Goal: Task Accomplishment & Management: Complete application form

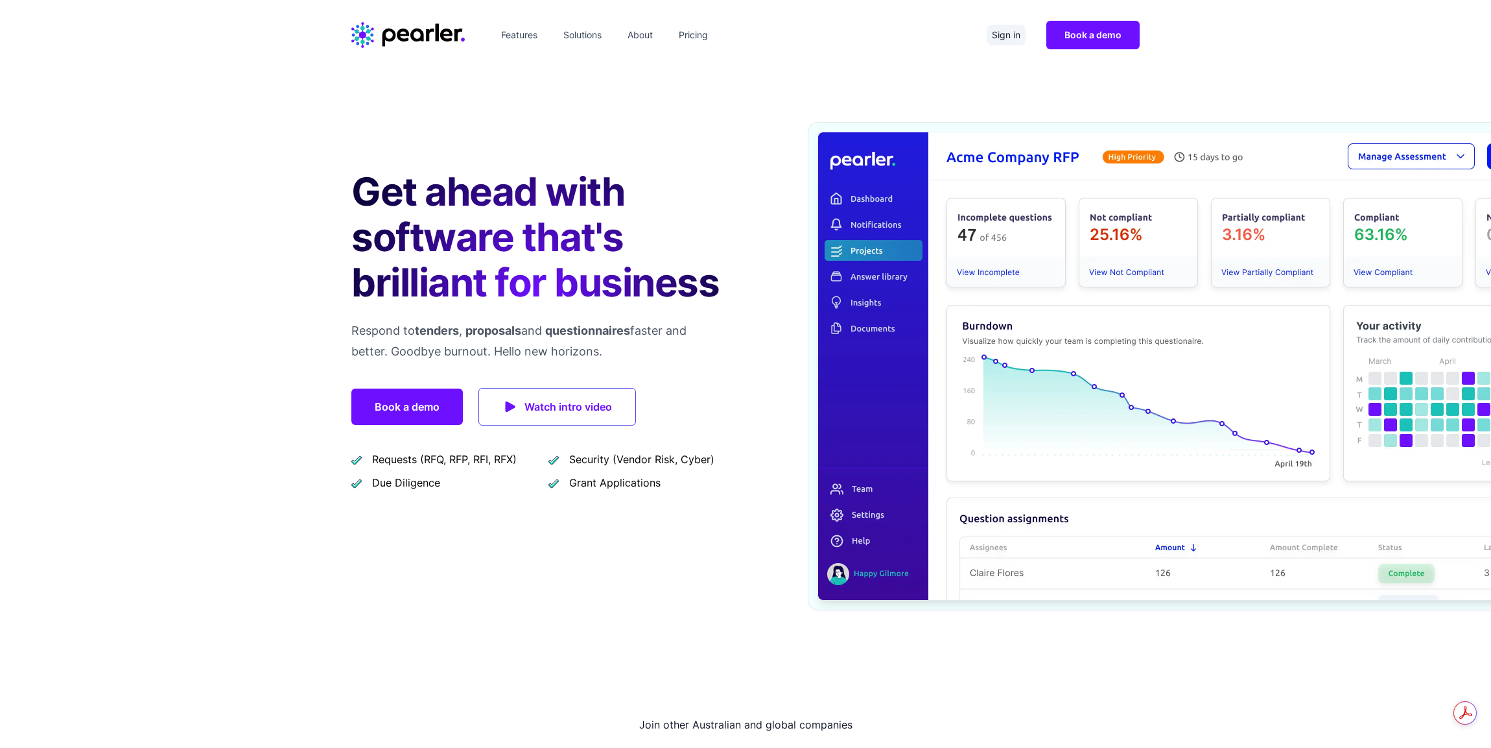
click at [1006, 33] on link "Sign in" at bounding box center [1006, 35] width 39 height 21
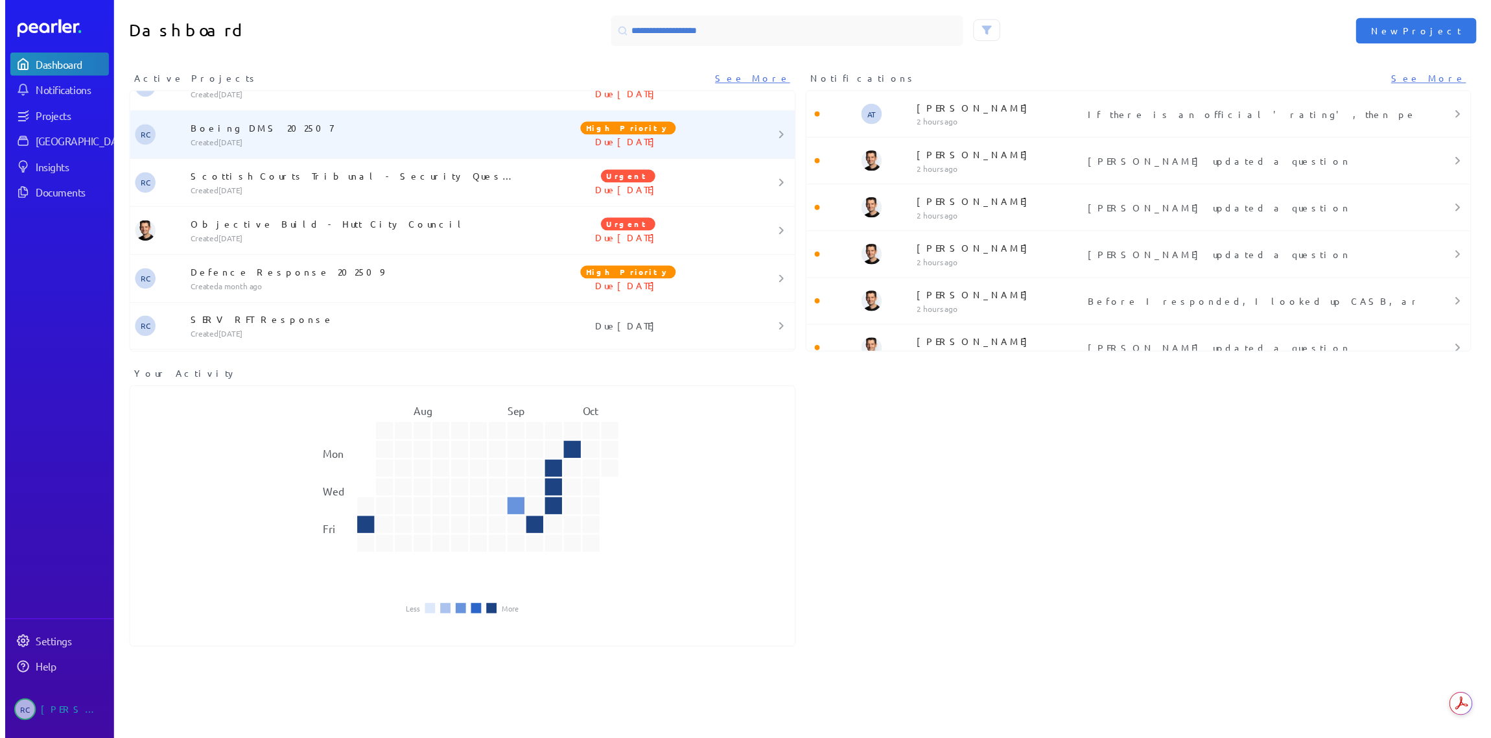
scroll to position [755, 0]
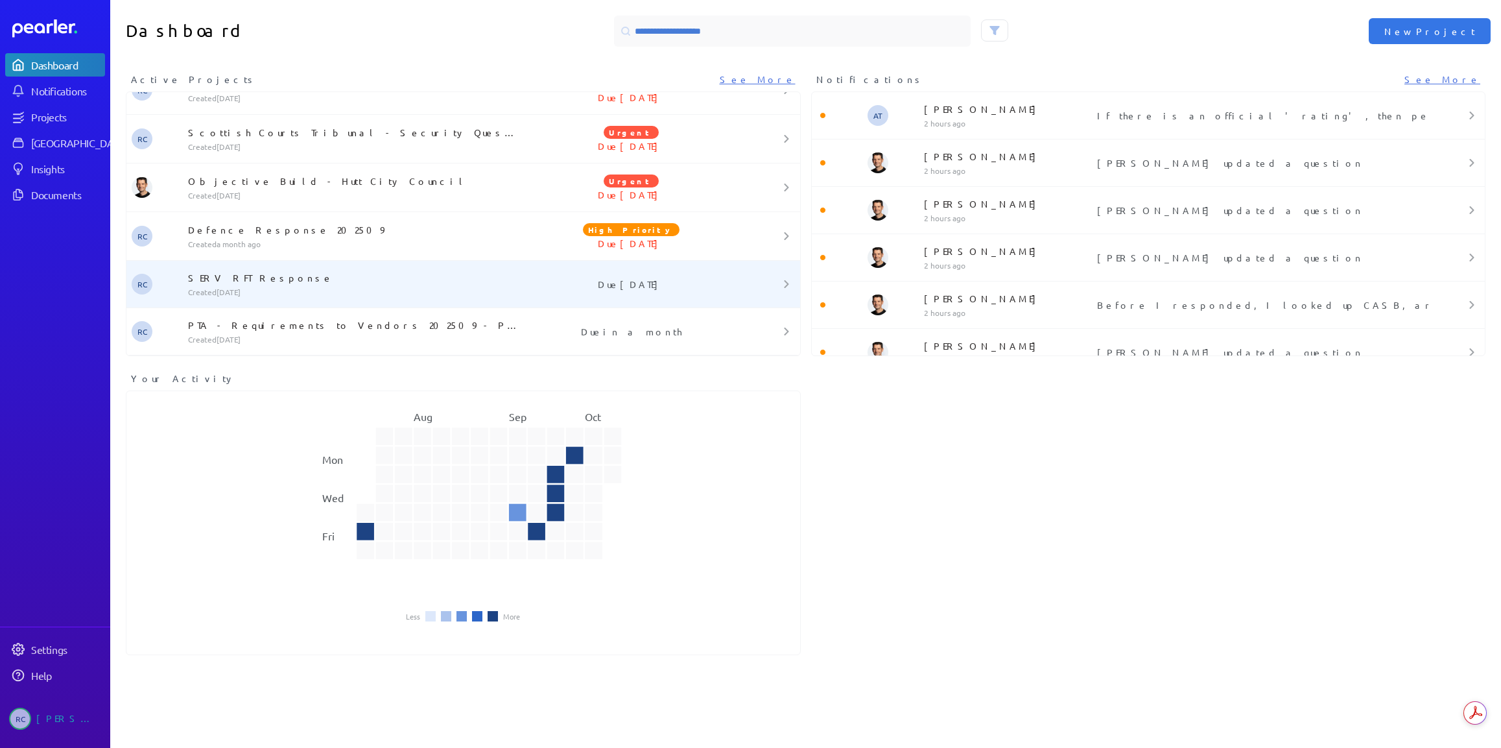
click at [268, 280] on p "SERV RFT Response" at bounding box center [353, 277] width 331 height 13
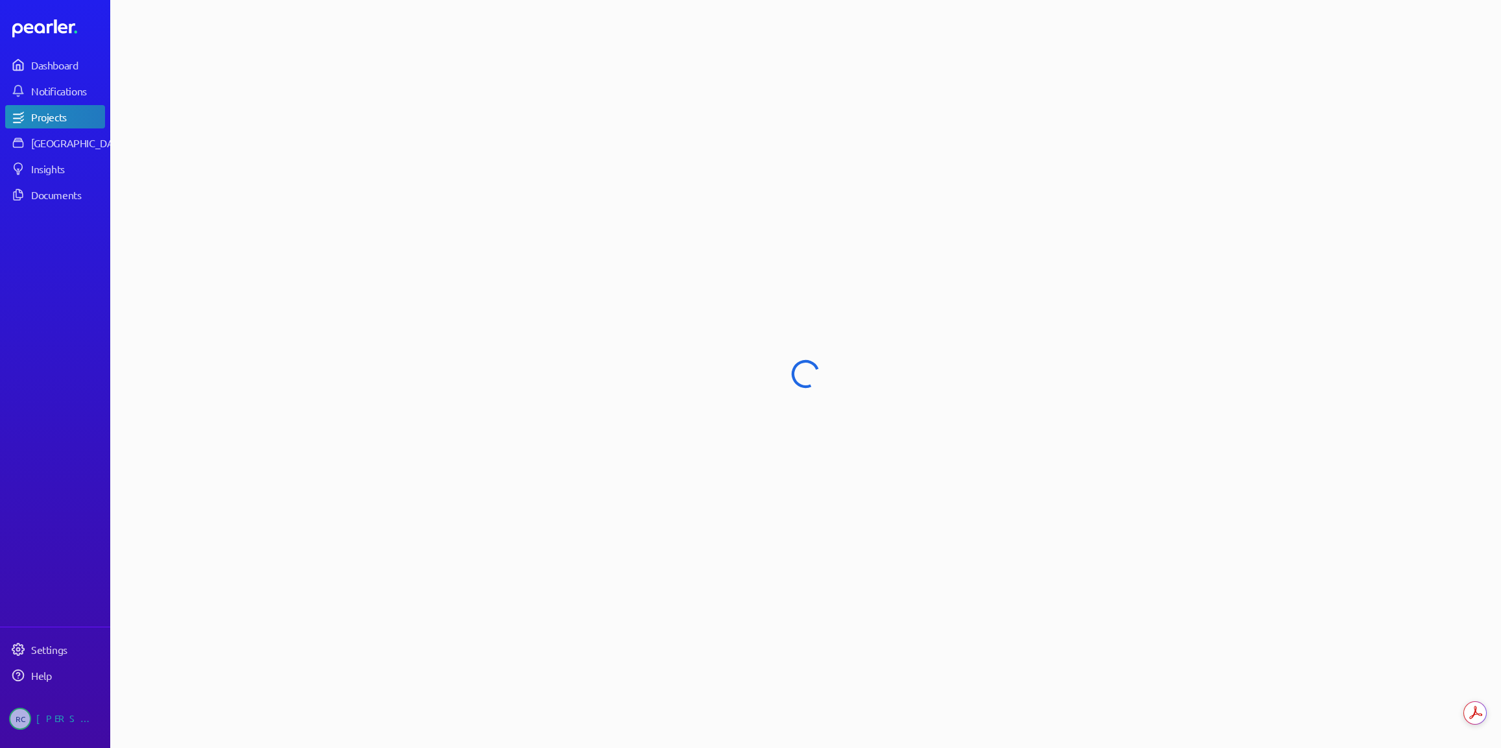
select select "******"
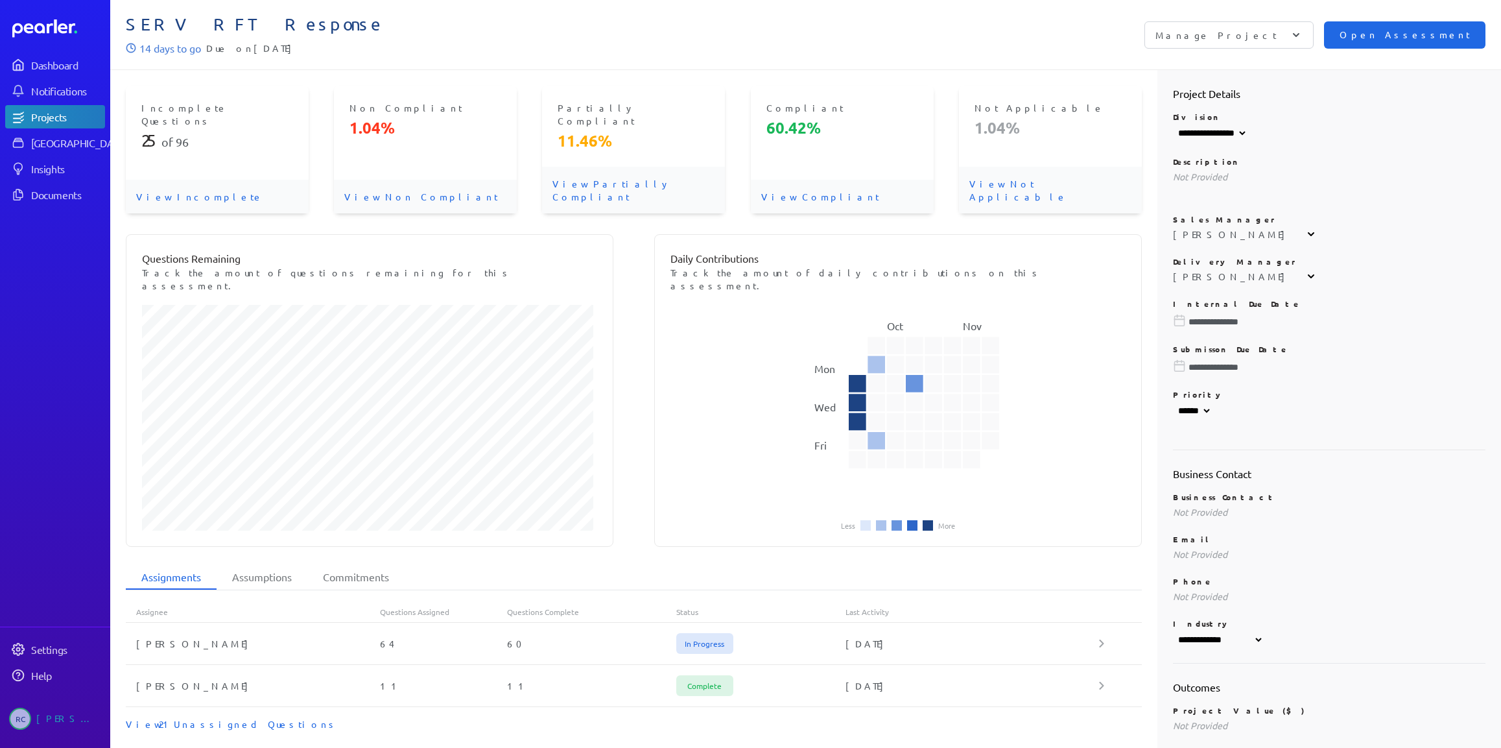
click at [1413, 40] on span "Open Assessment" at bounding box center [1404, 35] width 130 height 14
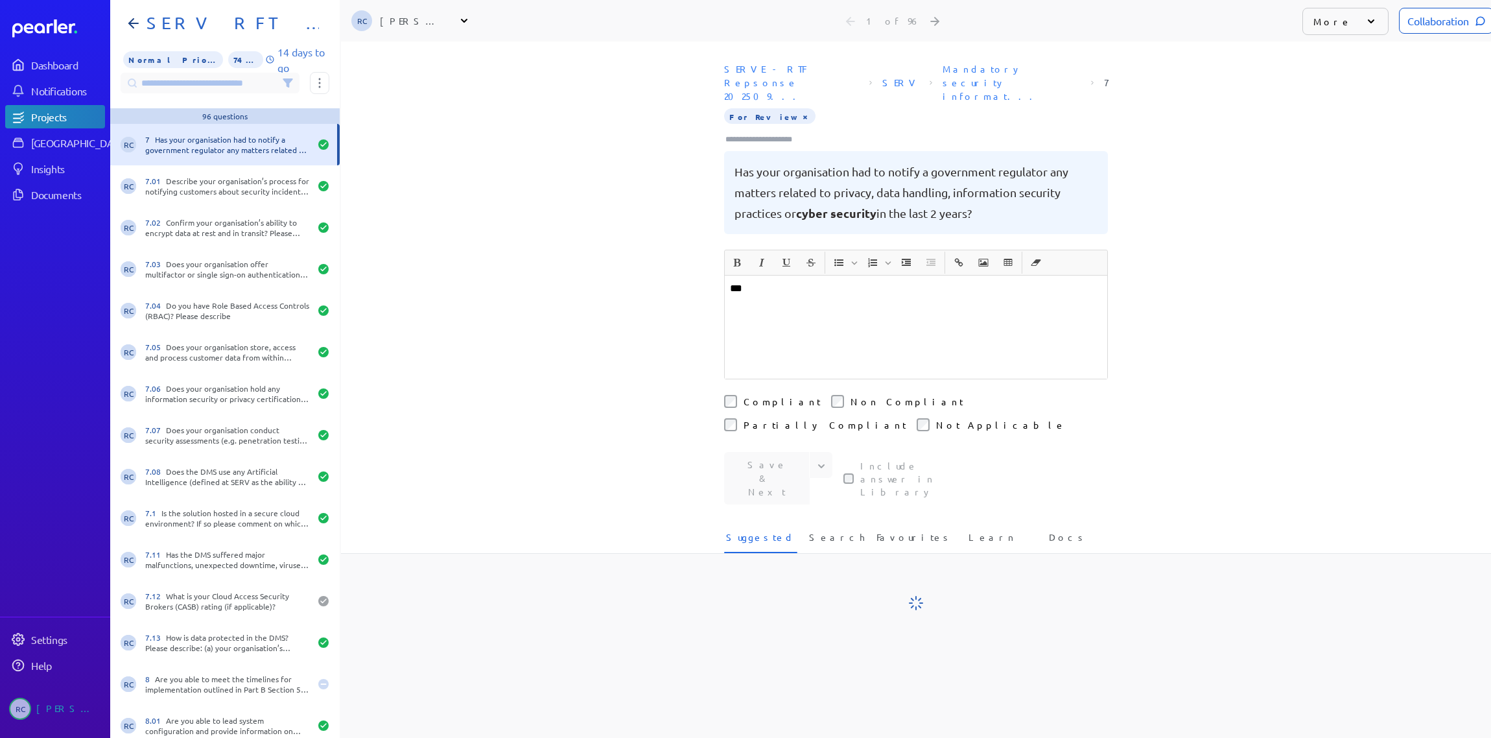
click at [215, 85] on input at bounding box center [210, 83] width 179 height 21
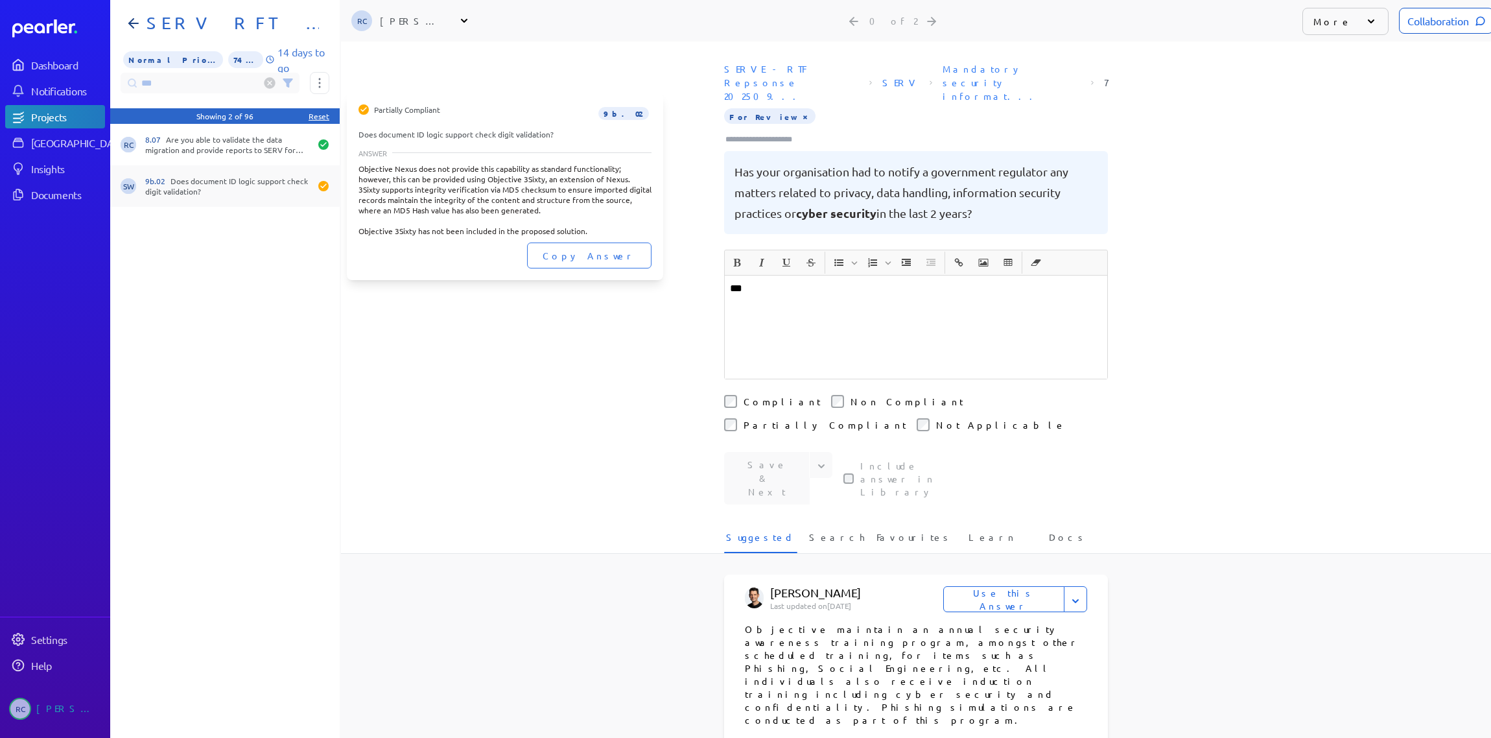
click at [233, 184] on div "9b.02 Does document ID logic support check digit validation?" at bounding box center [227, 186] width 165 height 21
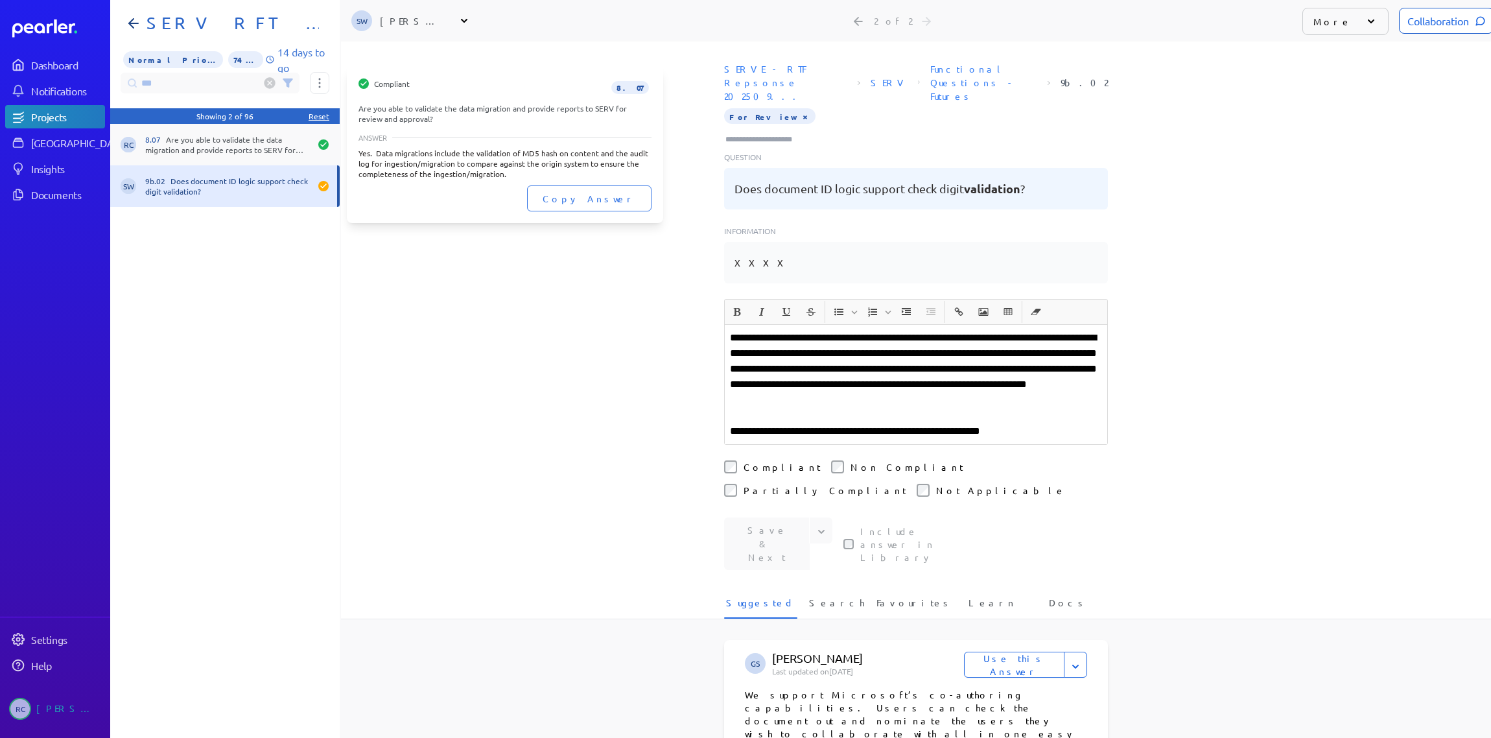
click at [218, 148] on div "8.07 Are you able to validate the data migration and provide reports to SERV fo…" at bounding box center [227, 144] width 165 height 21
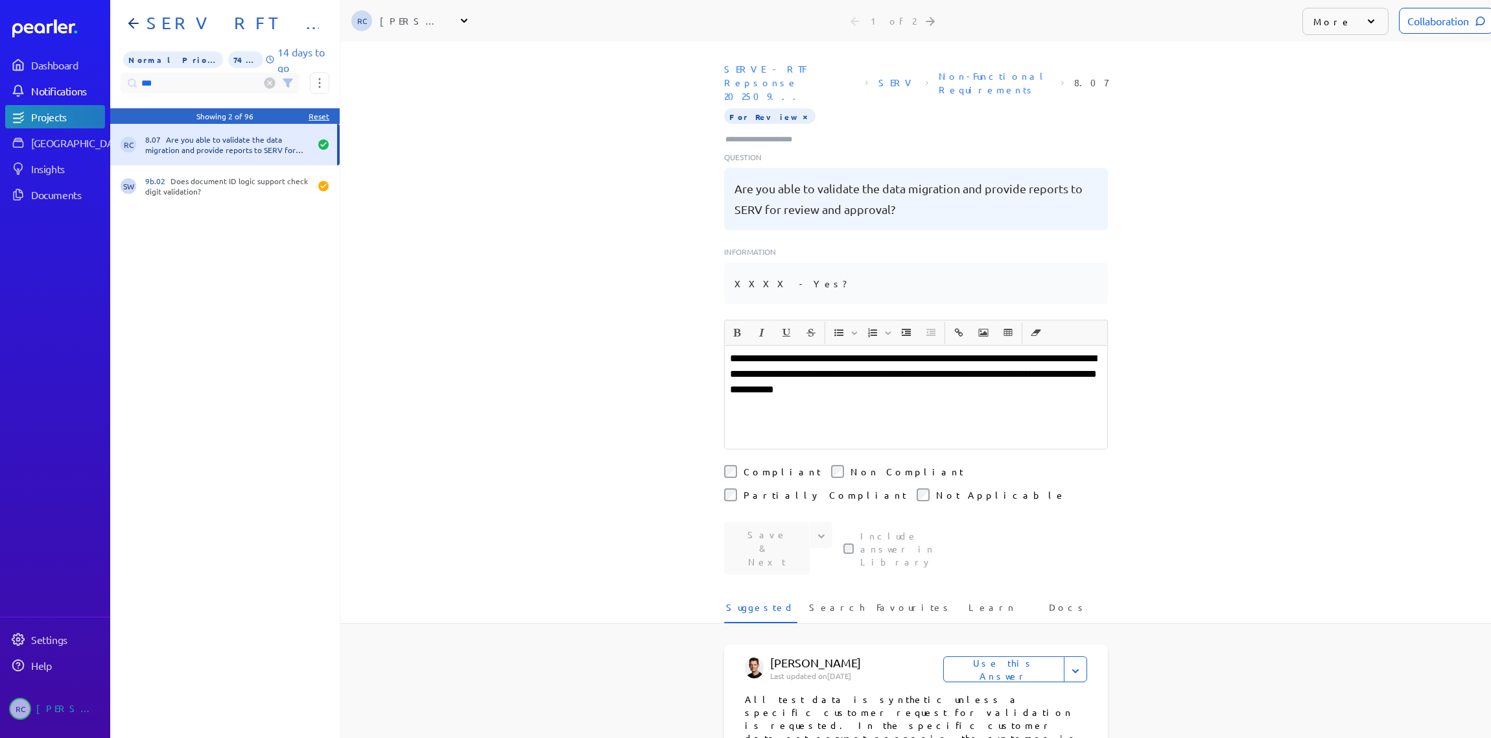
drag, startPoint x: 209, startPoint y: 82, endPoint x: 95, endPoint y: 86, distance: 114.8
click at [98, 86] on div "Dashboard Notifications Projects Answer Library Insights Documents Settings Hel…" at bounding box center [745, 369] width 1491 height 738
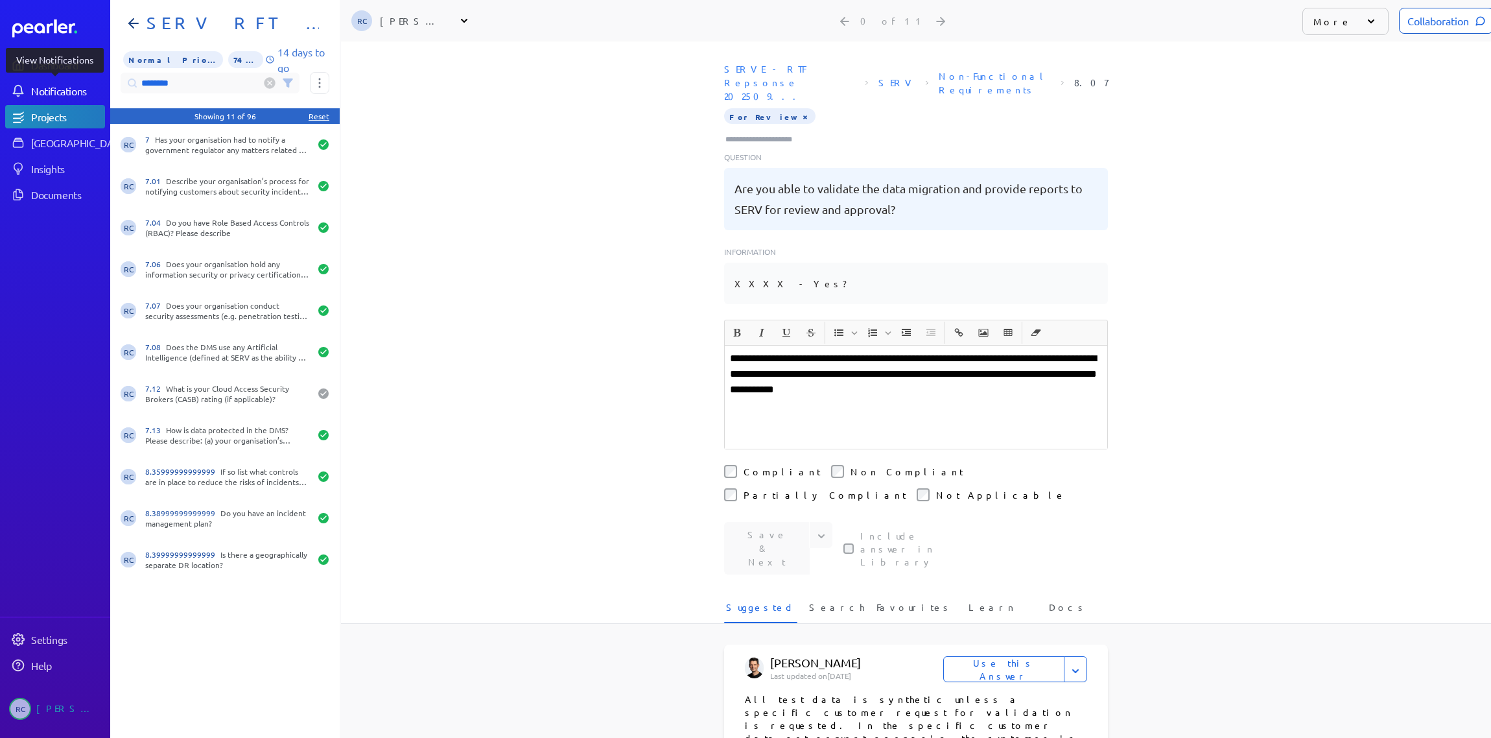
type input "********"
click at [321, 78] on button at bounding box center [319, 83] width 19 height 22
drag, startPoint x: 408, startPoint y: 81, endPoint x: 338, endPoint y: 77, distance: 69.5
click at [407, 80] on div "SERVE - RTF Repsonse 202509... SERV Non-Functional Requirements 8.07 For Review…" at bounding box center [916, 188] width 1150 height 263
click at [287, 82] on icon at bounding box center [287, 83] width 8 height 8
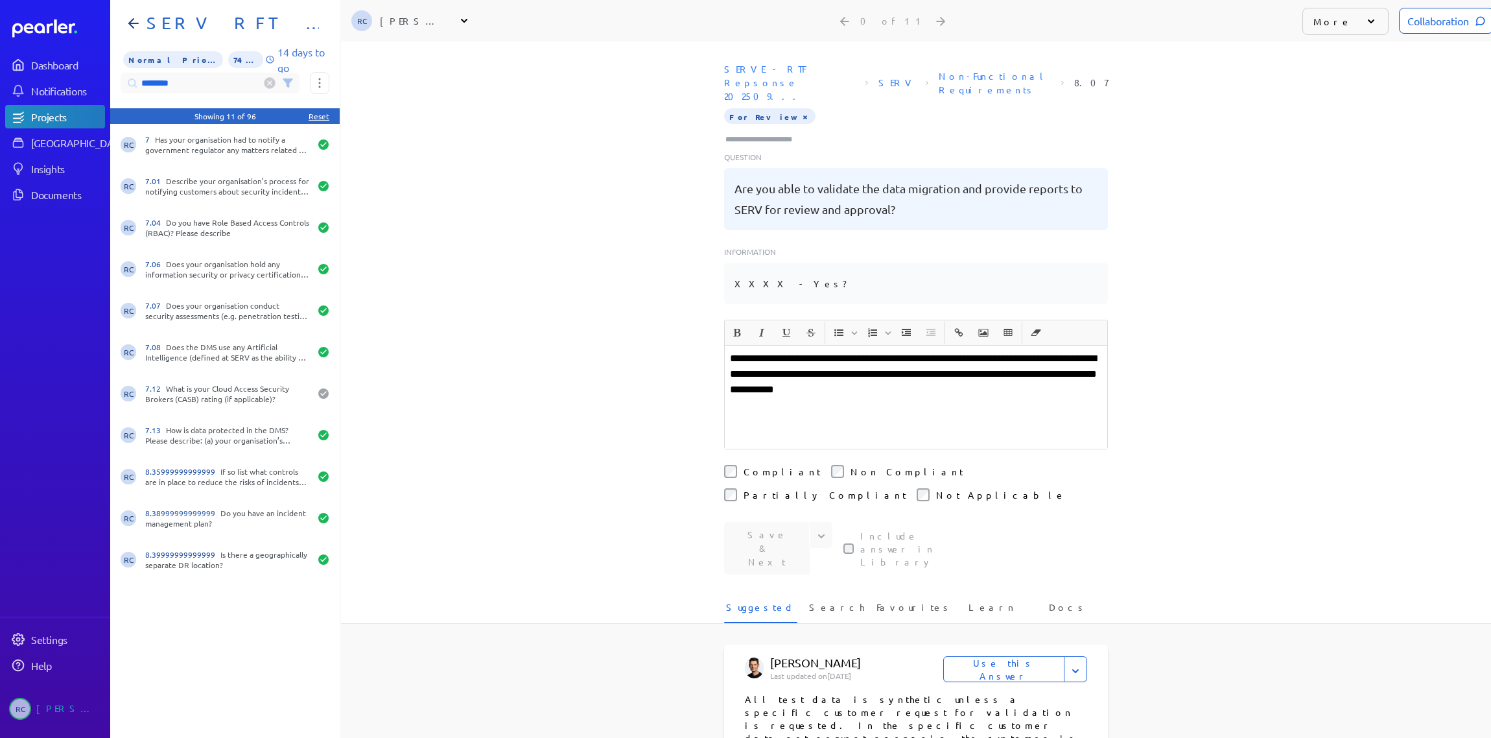
click at [274, 75] on input "********" at bounding box center [210, 83] width 179 height 21
click at [266, 82] on circle at bounding box center [270, 83] width 11 height 11
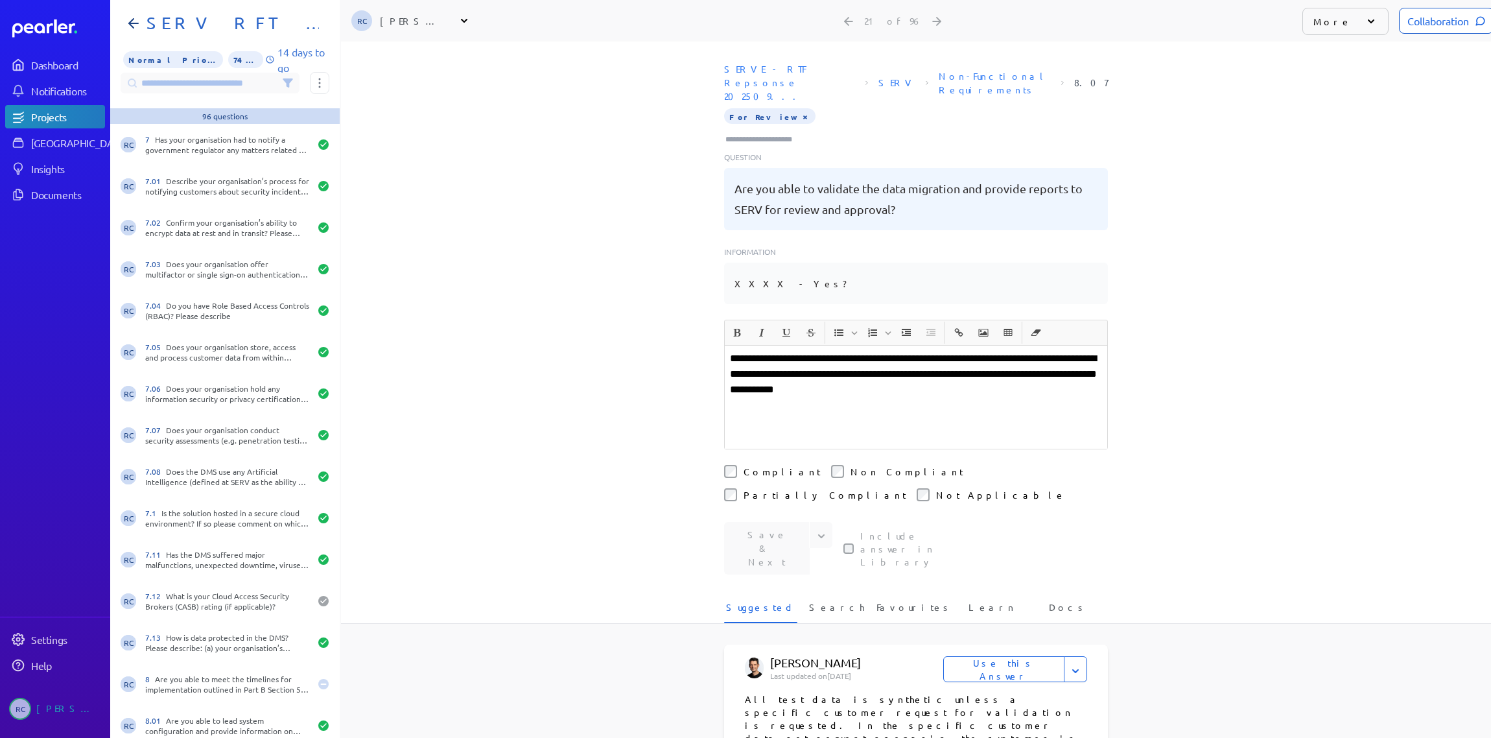
click at [285, 84] on icon at bounding box center [288, 83] width 10 height 10
click at [644, 386] on icon at bounding box center [642, 391] width 13 height 13
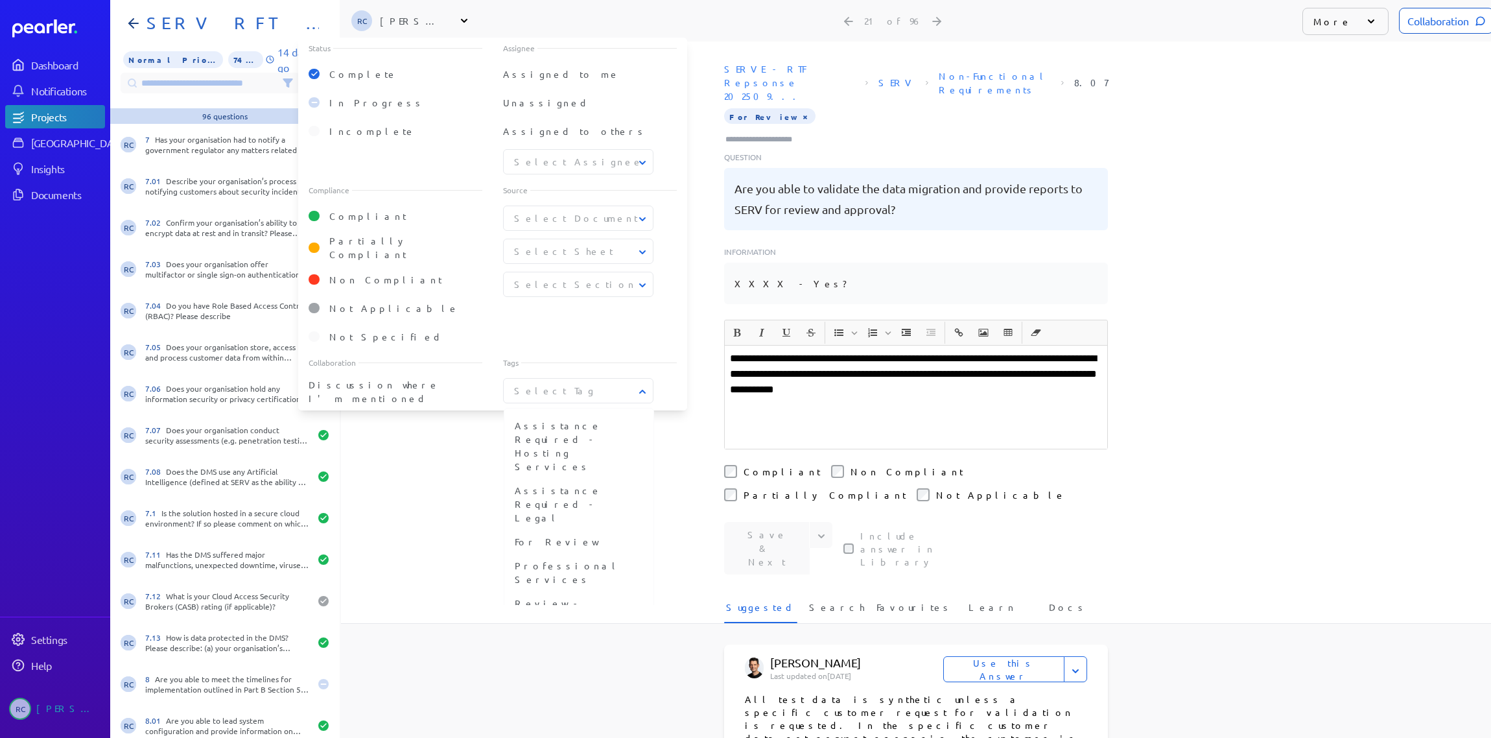
drag, startPoint x: 415, startPoint y: 587, endPoint x: 409, endPoint y: 399, distance: 187.5
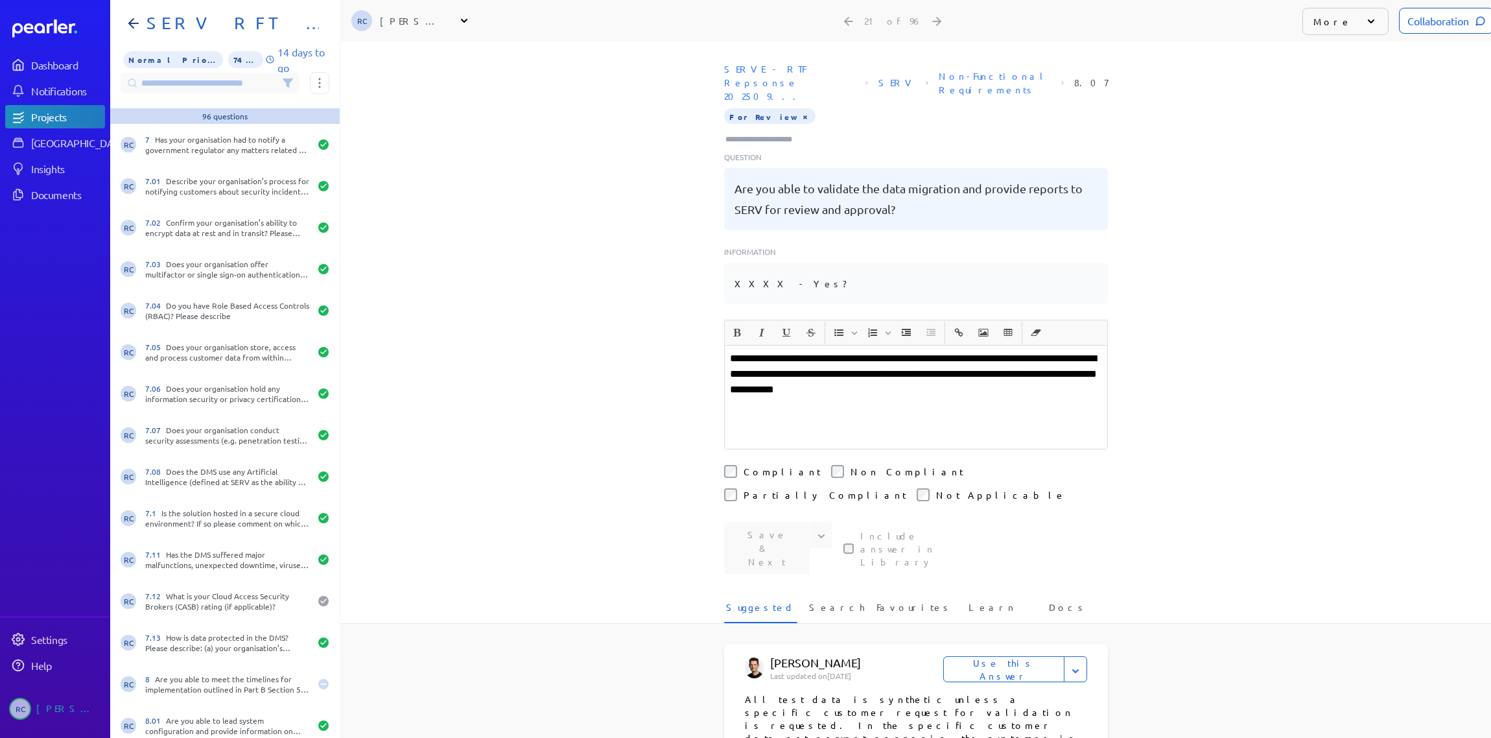
click at [464, 21] on icon at bounding box center [464, 21] width 6 height 4
click at [444, 155] on p "[PERSON_NAME]" at bounding box center [431, 150] width 108 height 13
click at [288, 84] on icon at bounding box center [287, 83] width 8 height 8
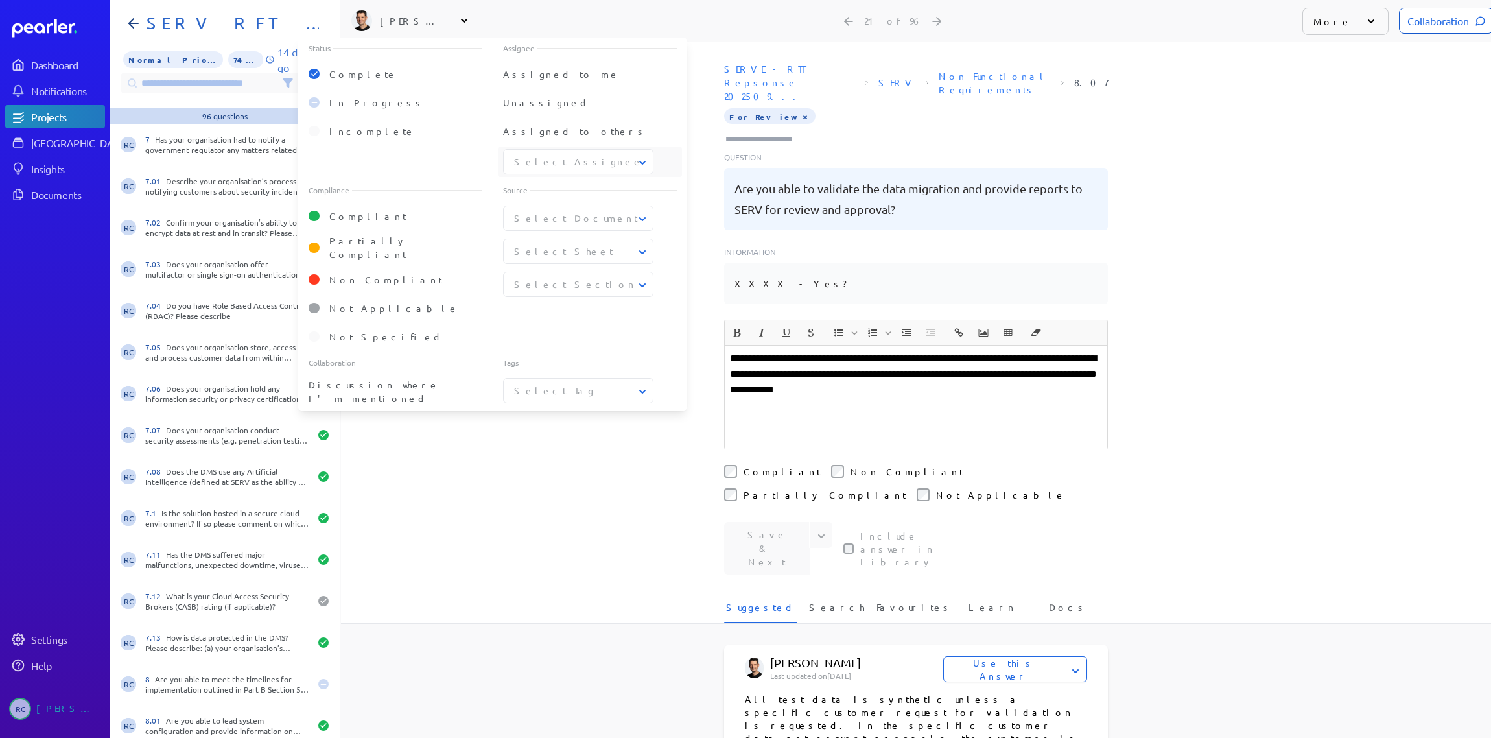
click at [635, 158] on button "Select Assignee" at bounding box center [579, 162] width 150 height 14
click at [571, 193] on span "[PERSON_NAME]" at bounding box center [579, 197] width 128 height 14
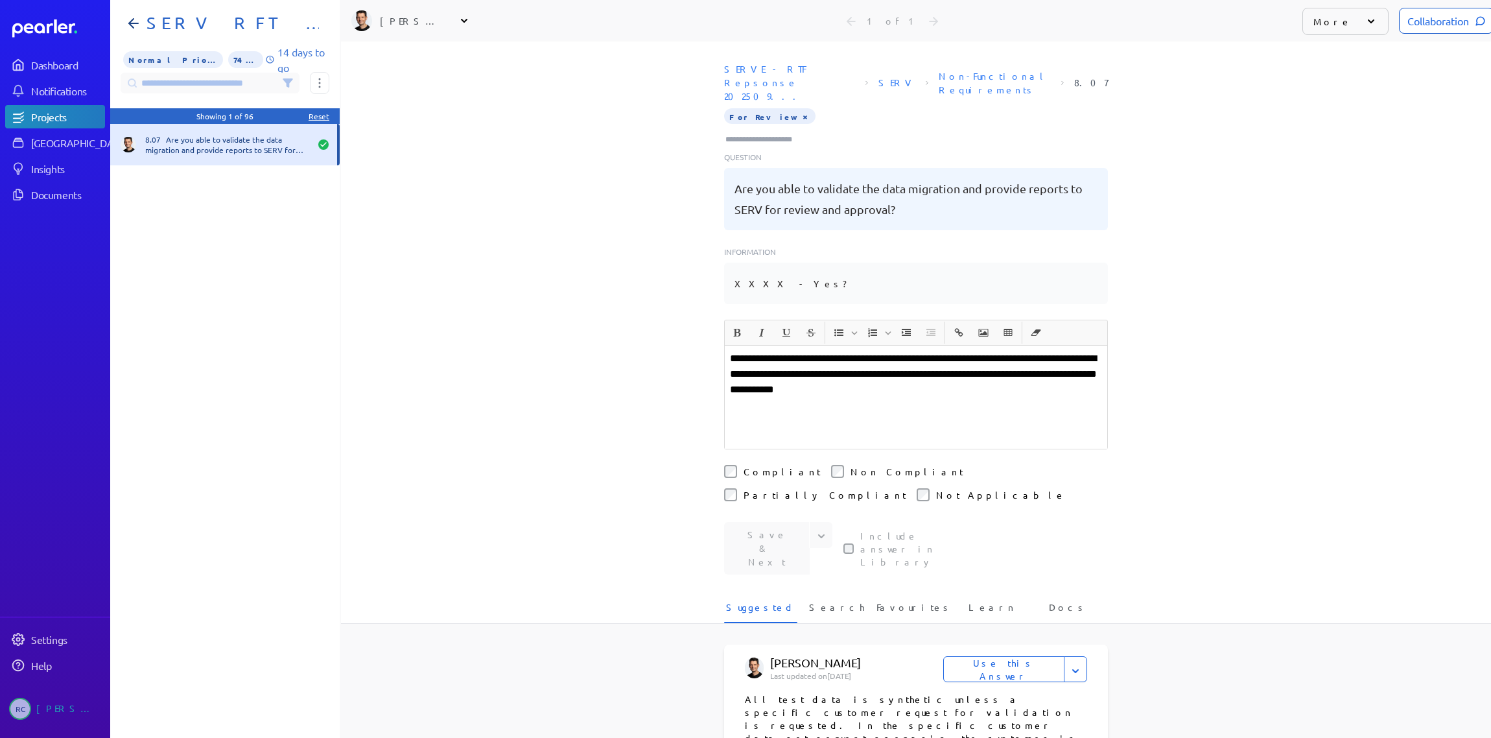
click at [491, 447] on div "**********" at bounding box center [916, 389] width 1150 height 696
click at [464, 19] on icon at bounding box center [464, 20] width 13 height 13
click at [539, 95] on div "SERVE - RTF Repsonse 202509... SERV Non-Functional Requirements 8.07 For Review…" at bounding box center [916, 188] width 1150 height 263
drag, startPoint x: 388, startPoint y: 110, endPoint x: 395, endPoint y: 111, distance: 7.2
click at [394, 111] on div "SERVE - RTF Repsonse 202509... SERV Non-Functional Requirements 8.07 For Review…" at bounding box center [916, 188] width 1150 height 263
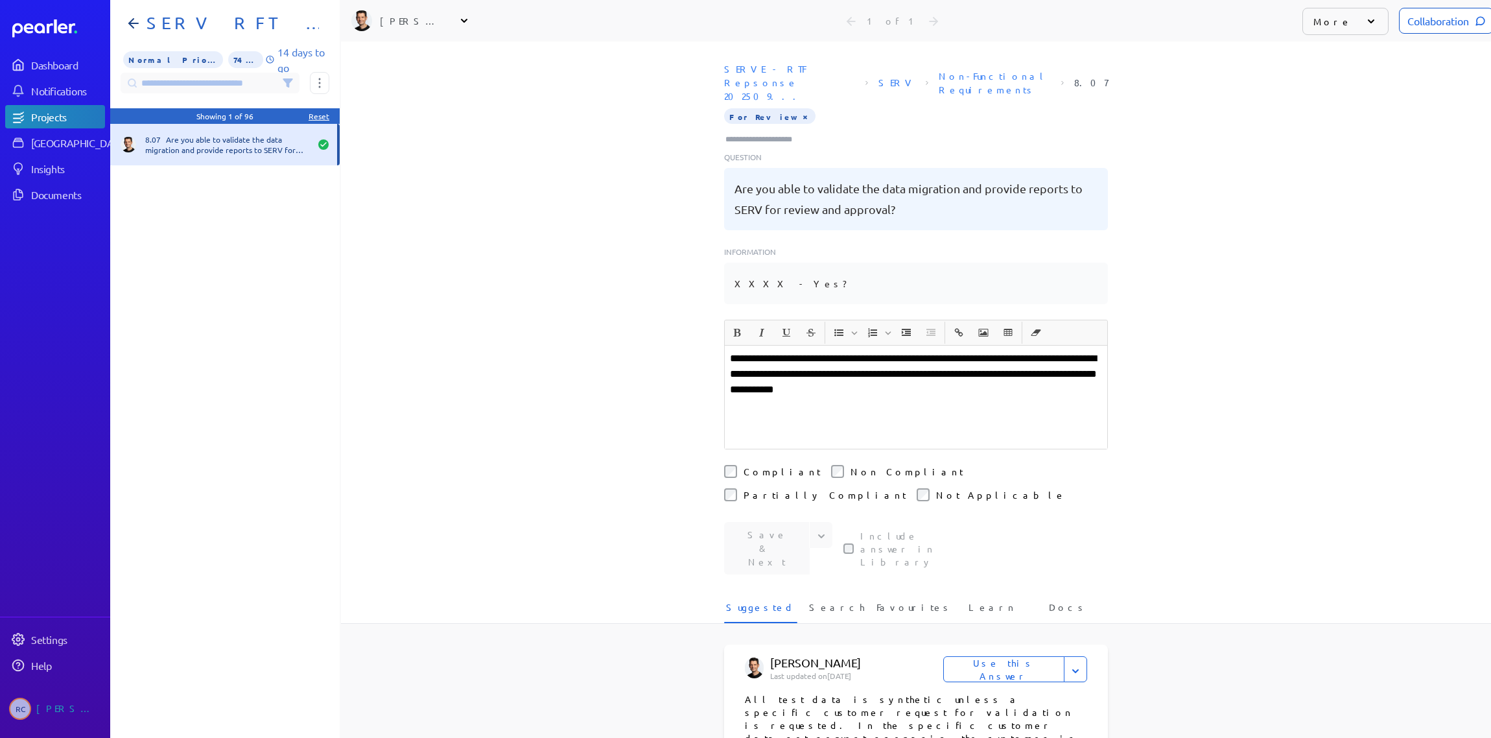
click at [226, 73] on input at bounding box center [210, 83] width 179 height 21
click at [319, 117] on div "Reset" at bounding box center [319, 116] width 21 height 10
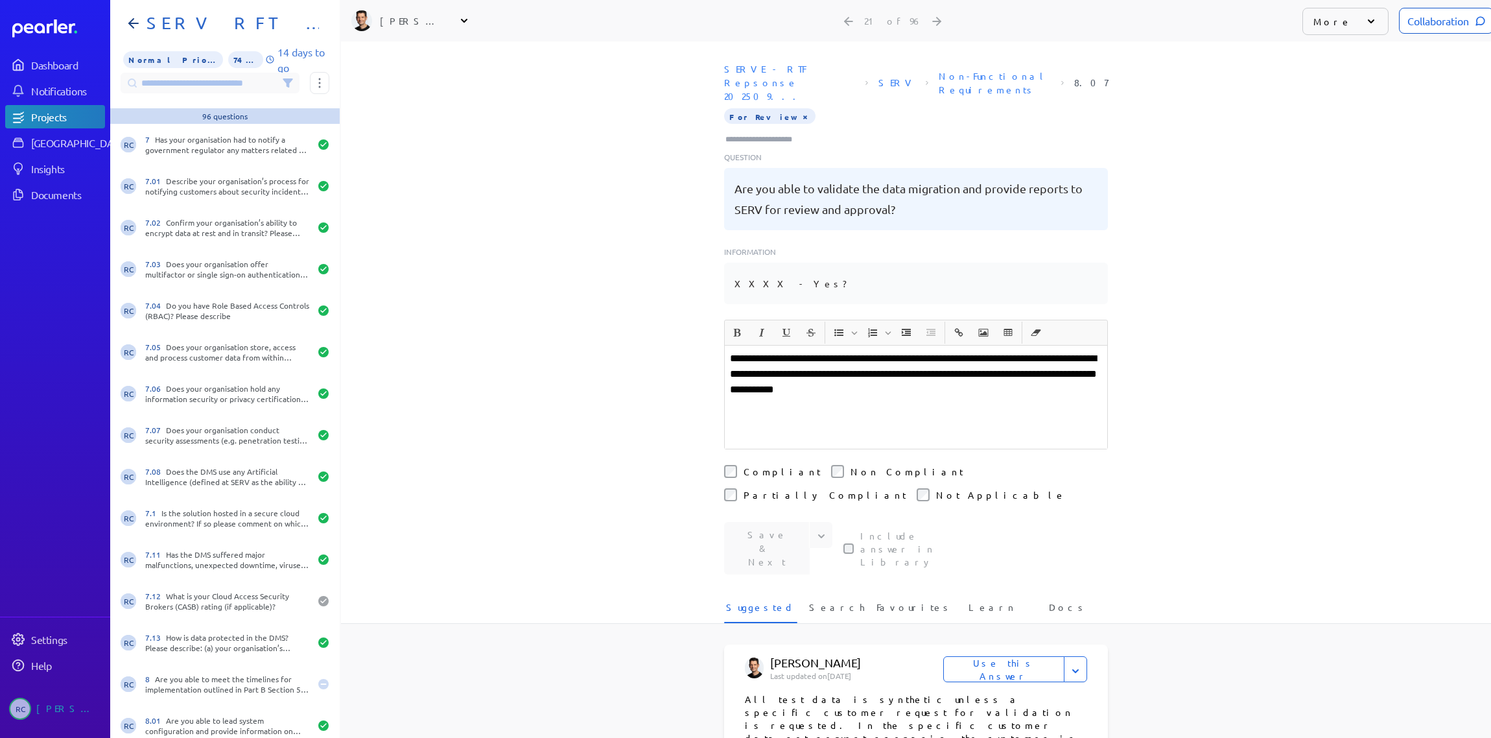
click at [182, 82] on input at bounding box center [210, 83] width 179 height 21
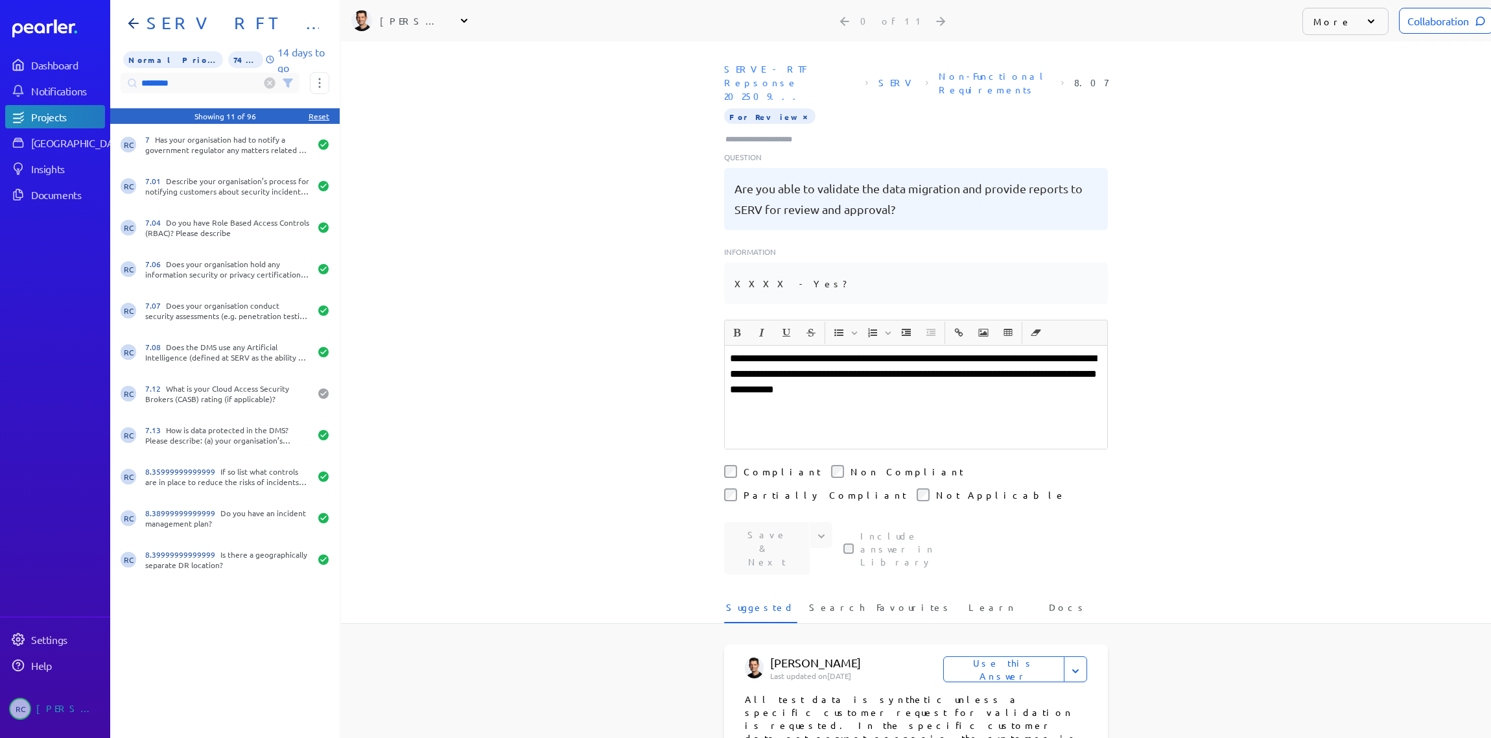
type input "********"
click at [233, 139] on div "7 Has your organisation had to notify a government regulator any matters relate…" at bounding box center [227, 144] width 165 height 21
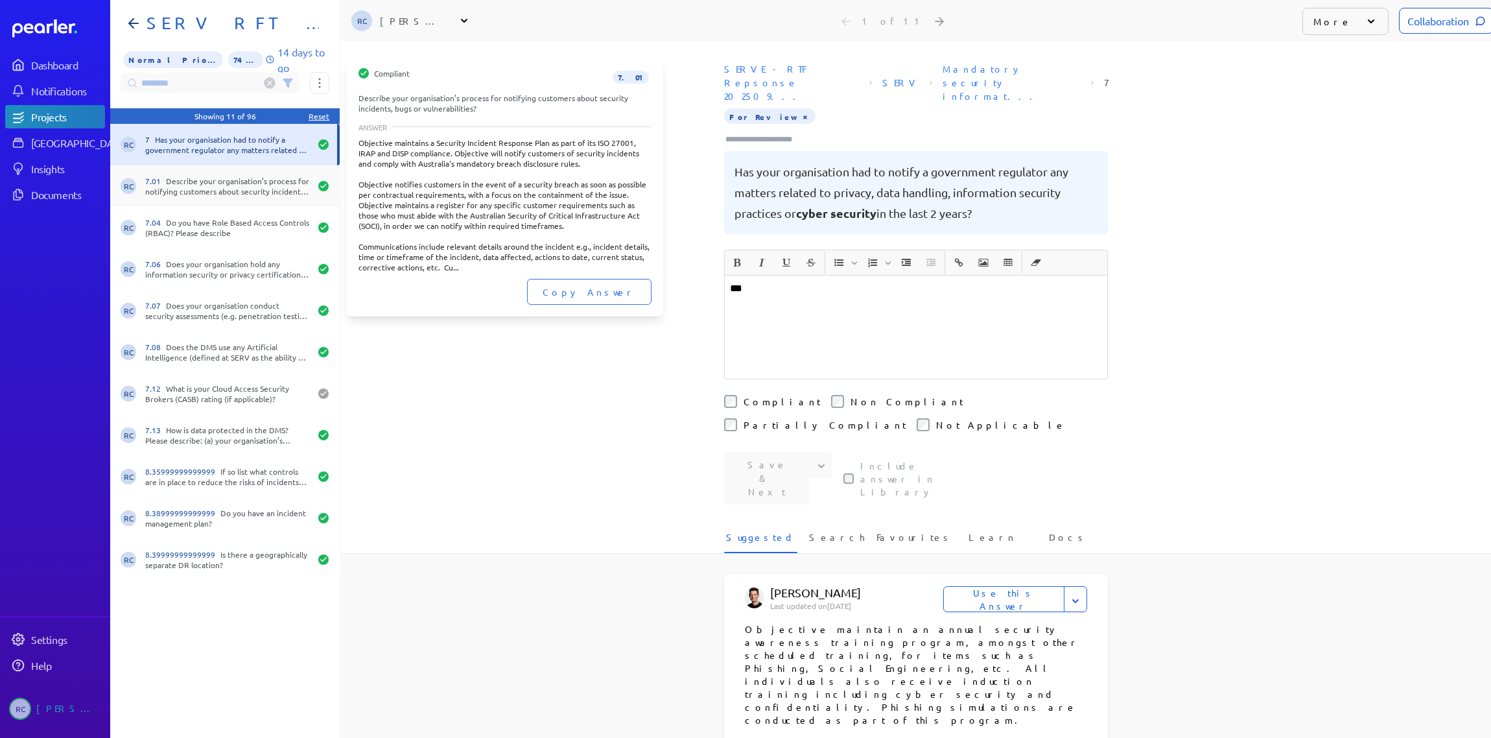
click at [213, 190] on div "7.01 Describe your organisation’s process for notifying customers about securit…" at bounding box center [227, 186] width 165 height 21
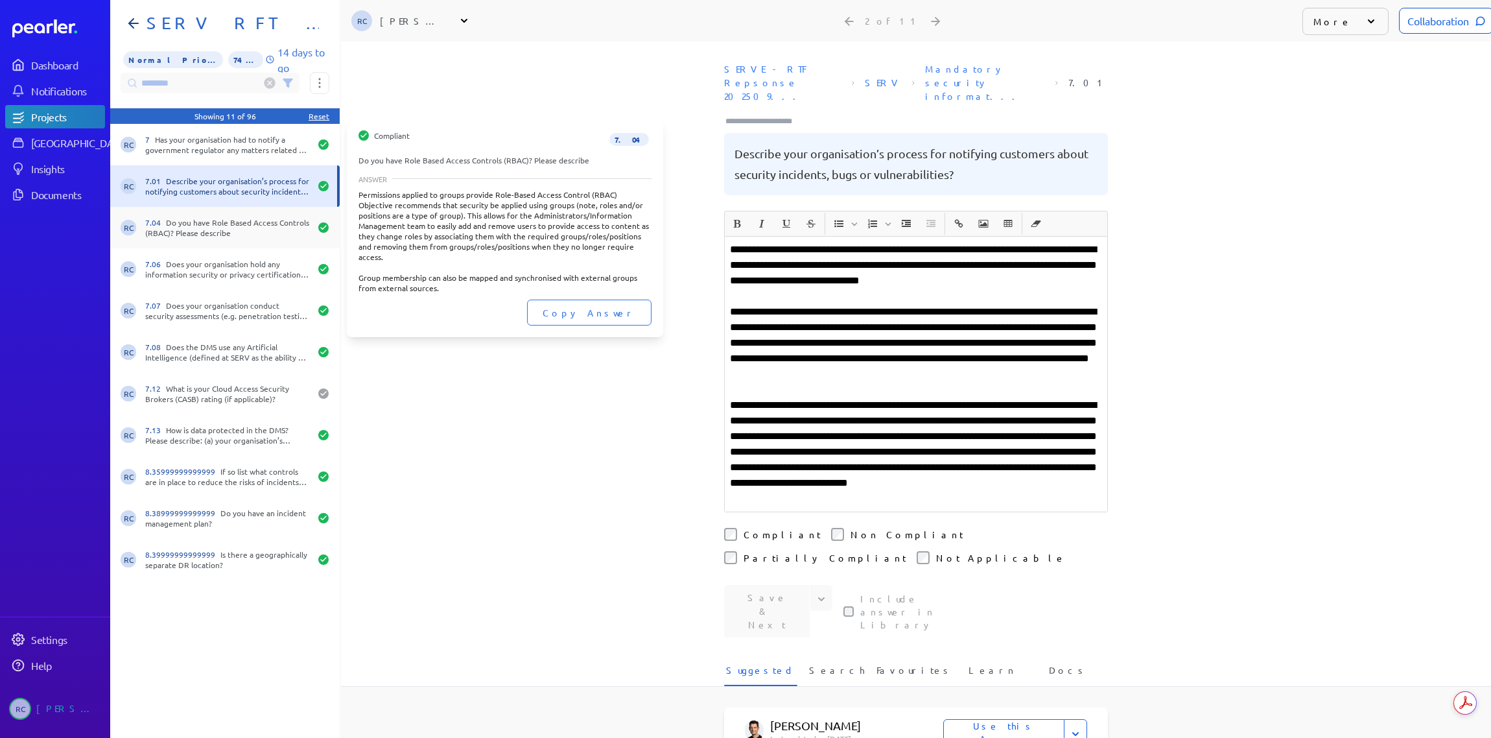
click at [209, 235] on div "7.04 Do you have Role Based Access Controls (RBAC)? Please describe" at bounding box center [227, 227] width 165 height 21
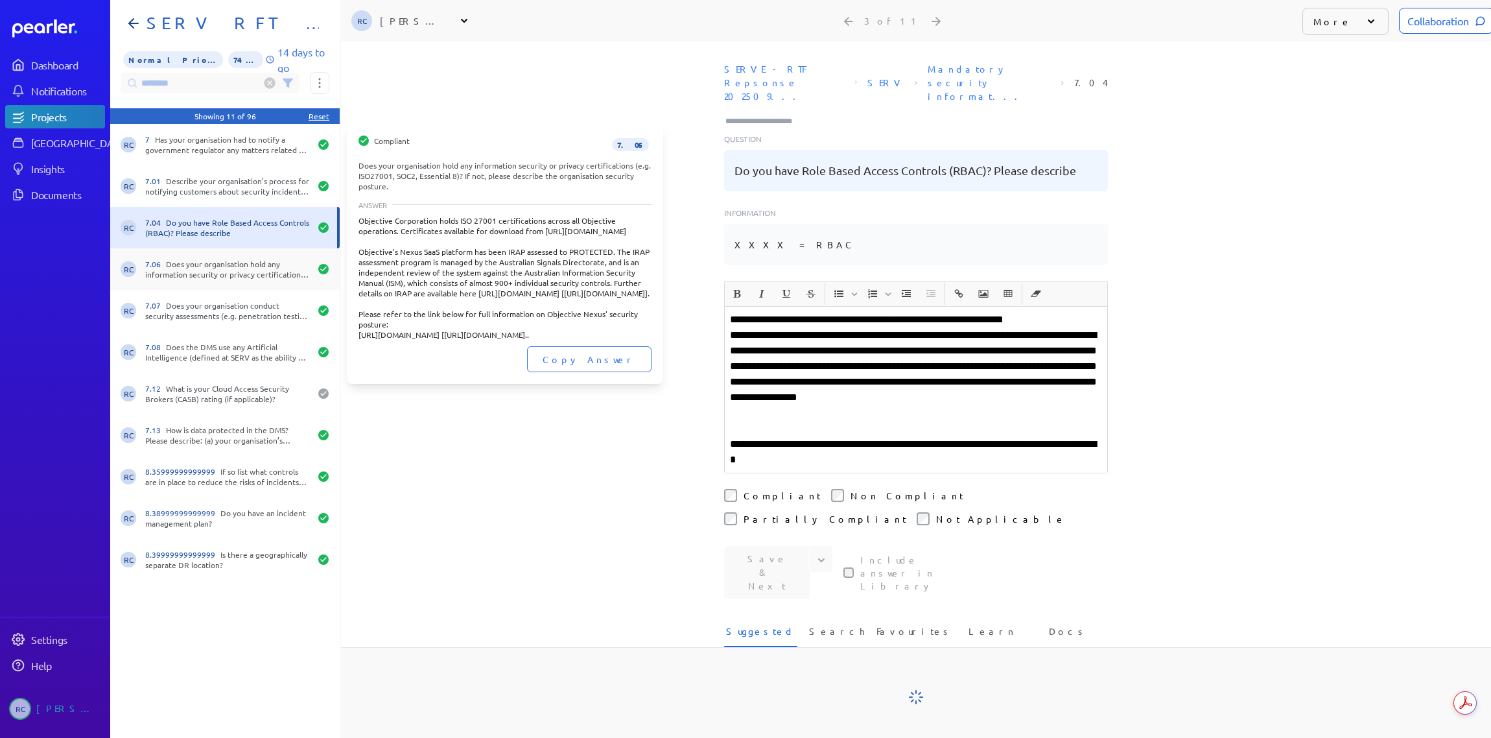
scroll to position [0, 10]
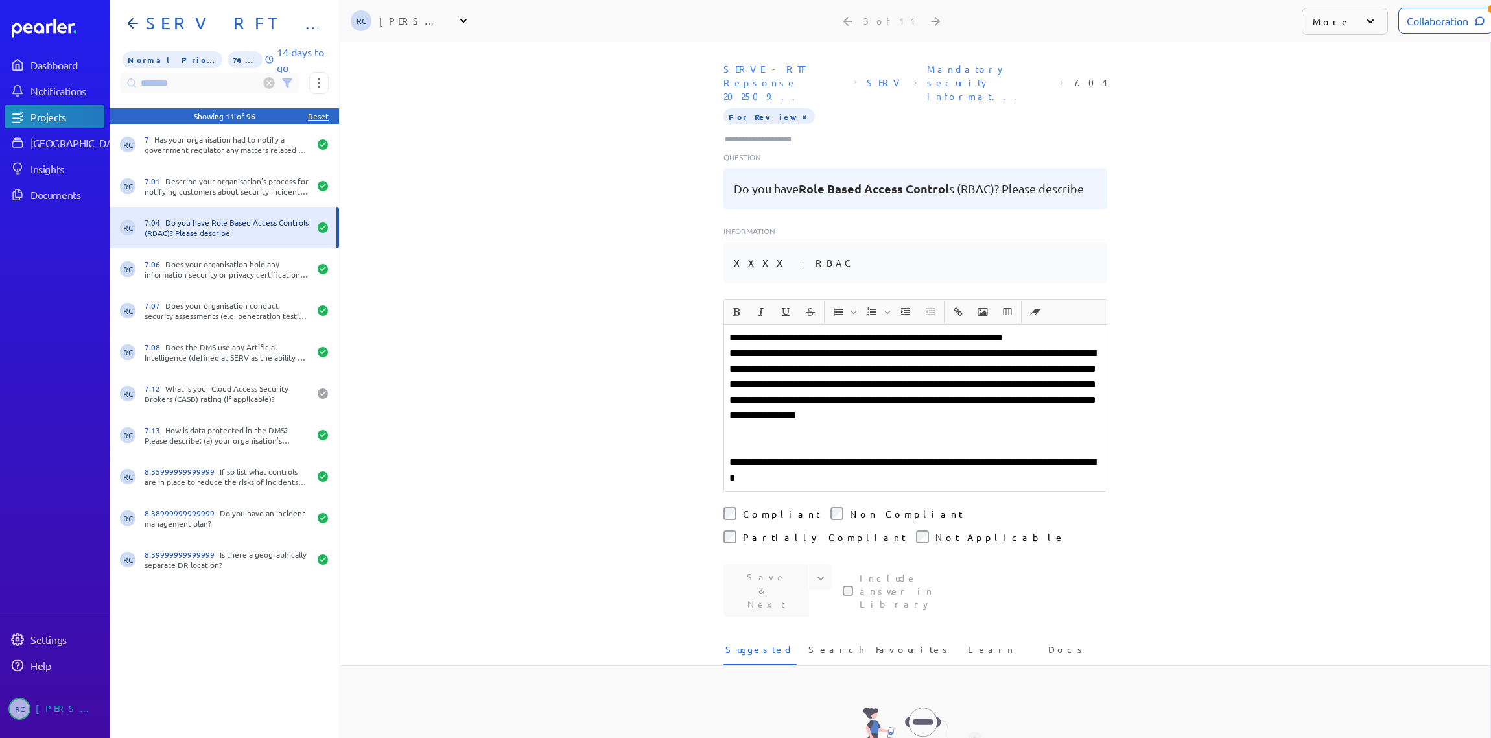
click at [1409, 23] on div "Collaboration" at bounding box center [1445, 21] width 95 height 26
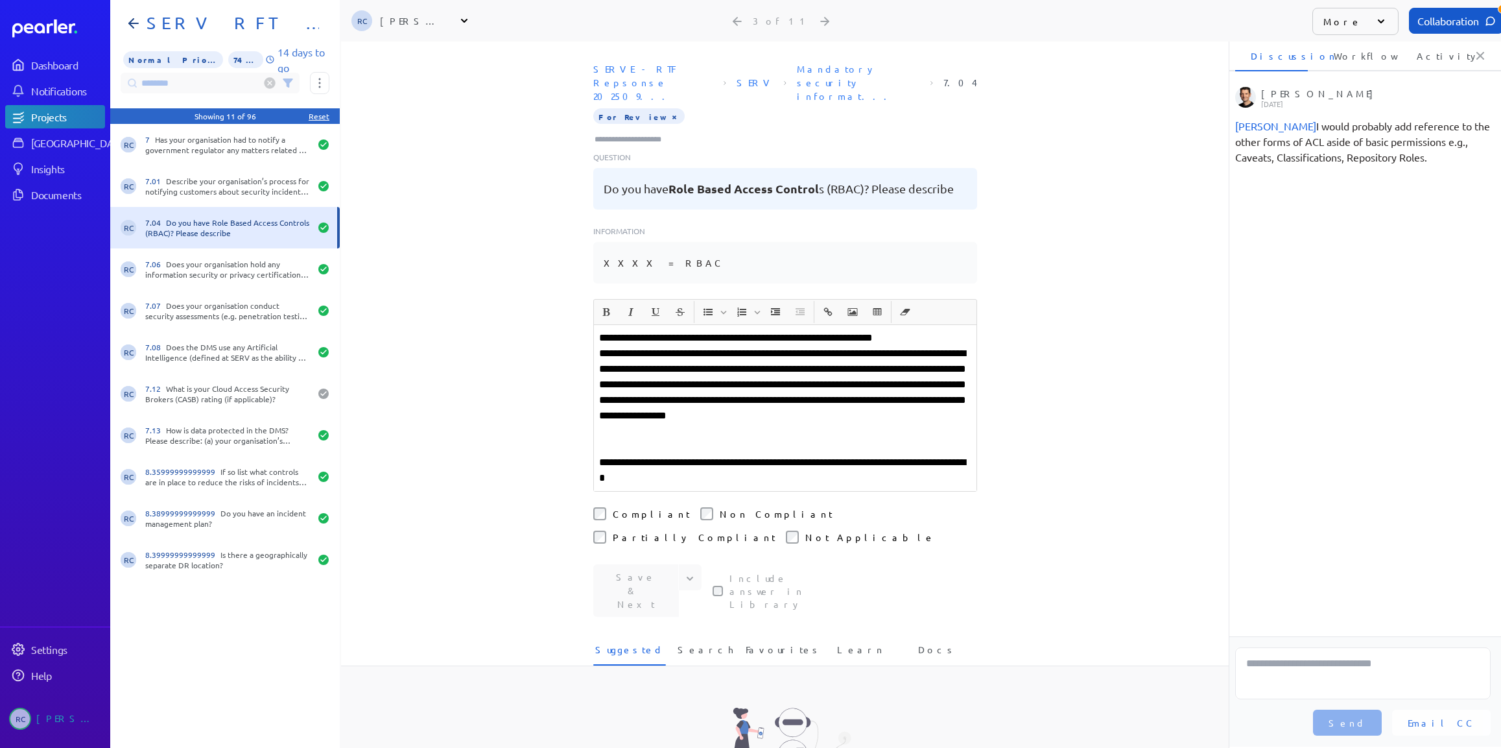
scroll to position [0, 5]
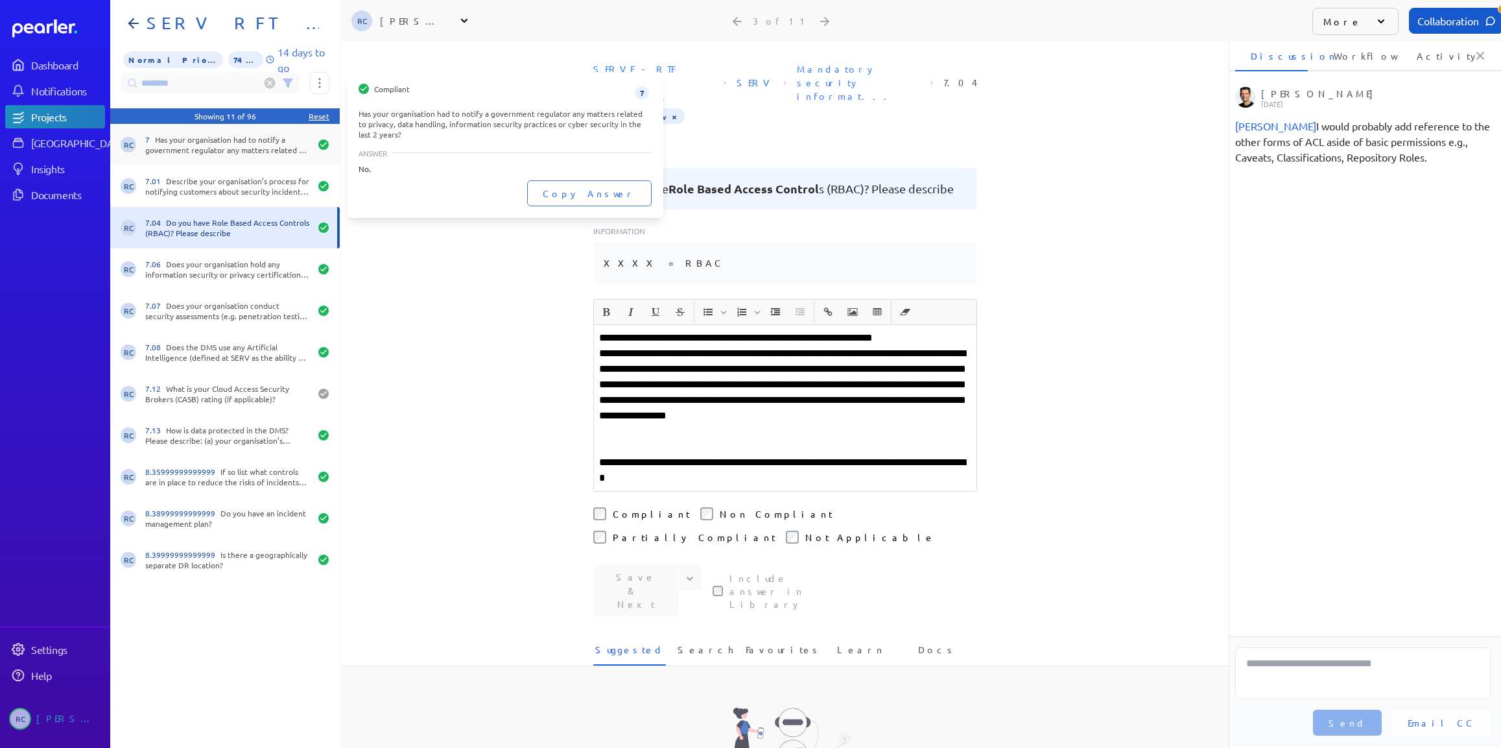
click at [199, 143] on div "7 Has your organisation had to notify a government regulator any matters relate…" at bounding box center [227, 144] width 165 height 21
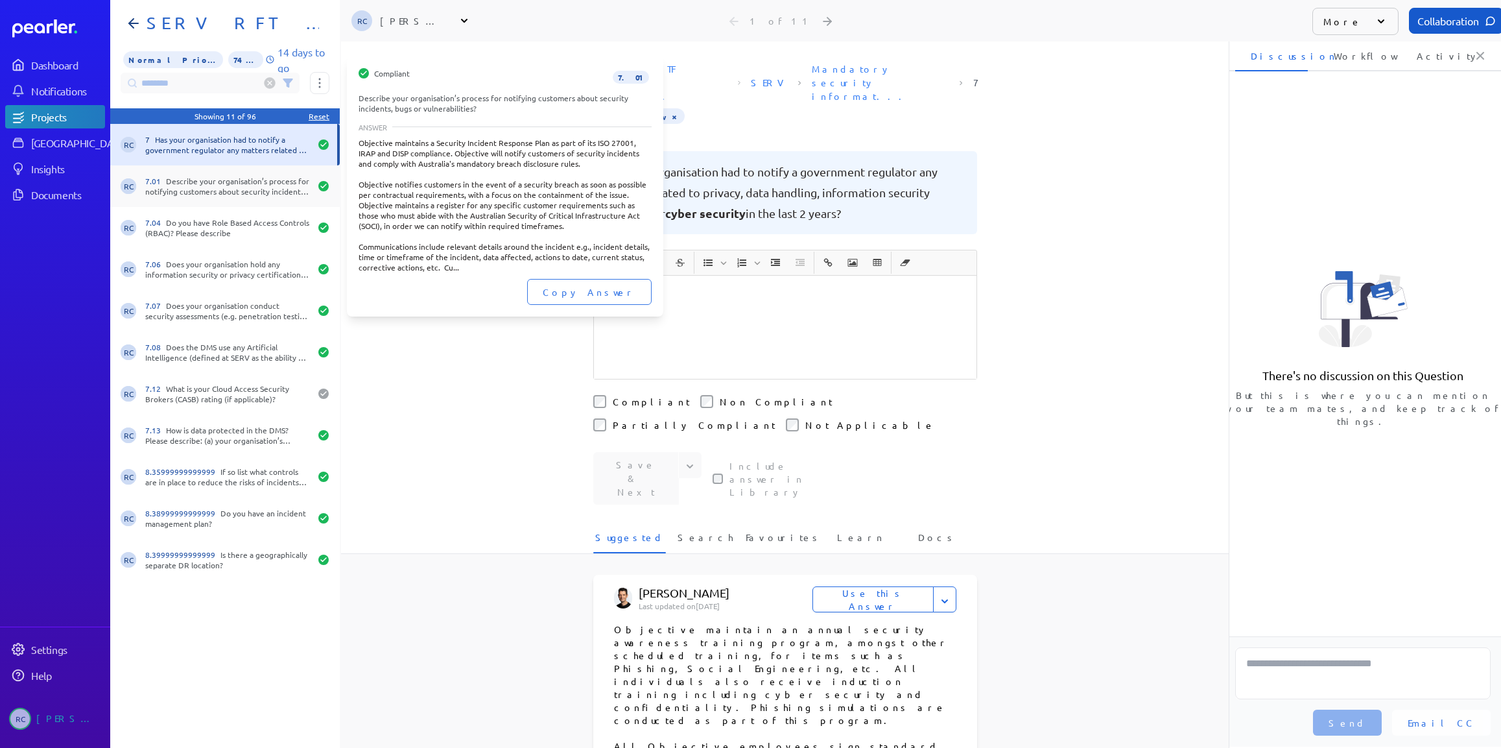
click at [224, 185] on div "7.01 Describe your organisation’s process for notifying customers about securit…" at bounding box center [227, 186] width 165 height 21
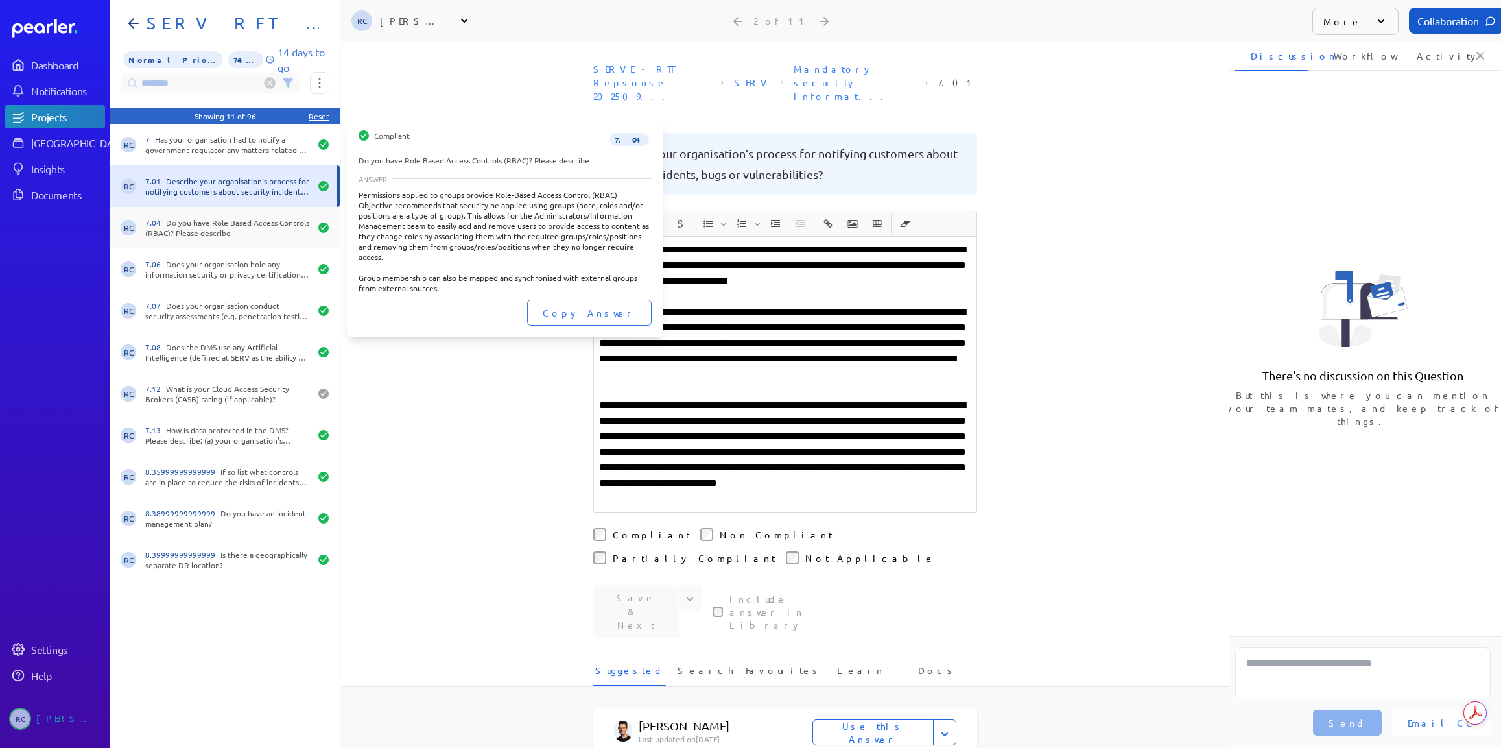
click at [211, 222] on div "7.04 Do you have Role Based Access Controls (RBAC)? Please describe" at bounding box center [227, 227] width 165 height 21
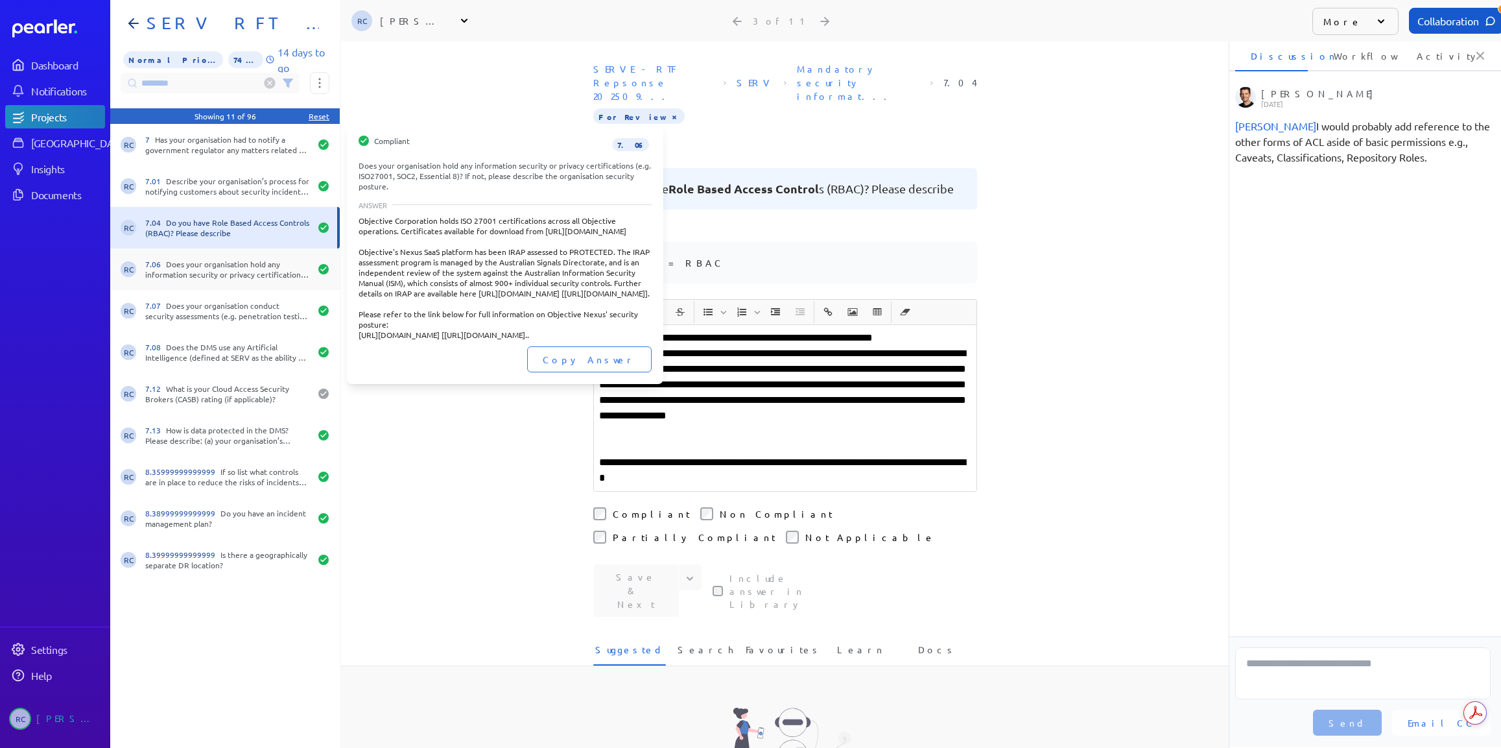
click at [252, 277] on div "7.06 Does your organisation hold any information security or privacy certificat…" at bounding box center [227, 269] width 165 height 21
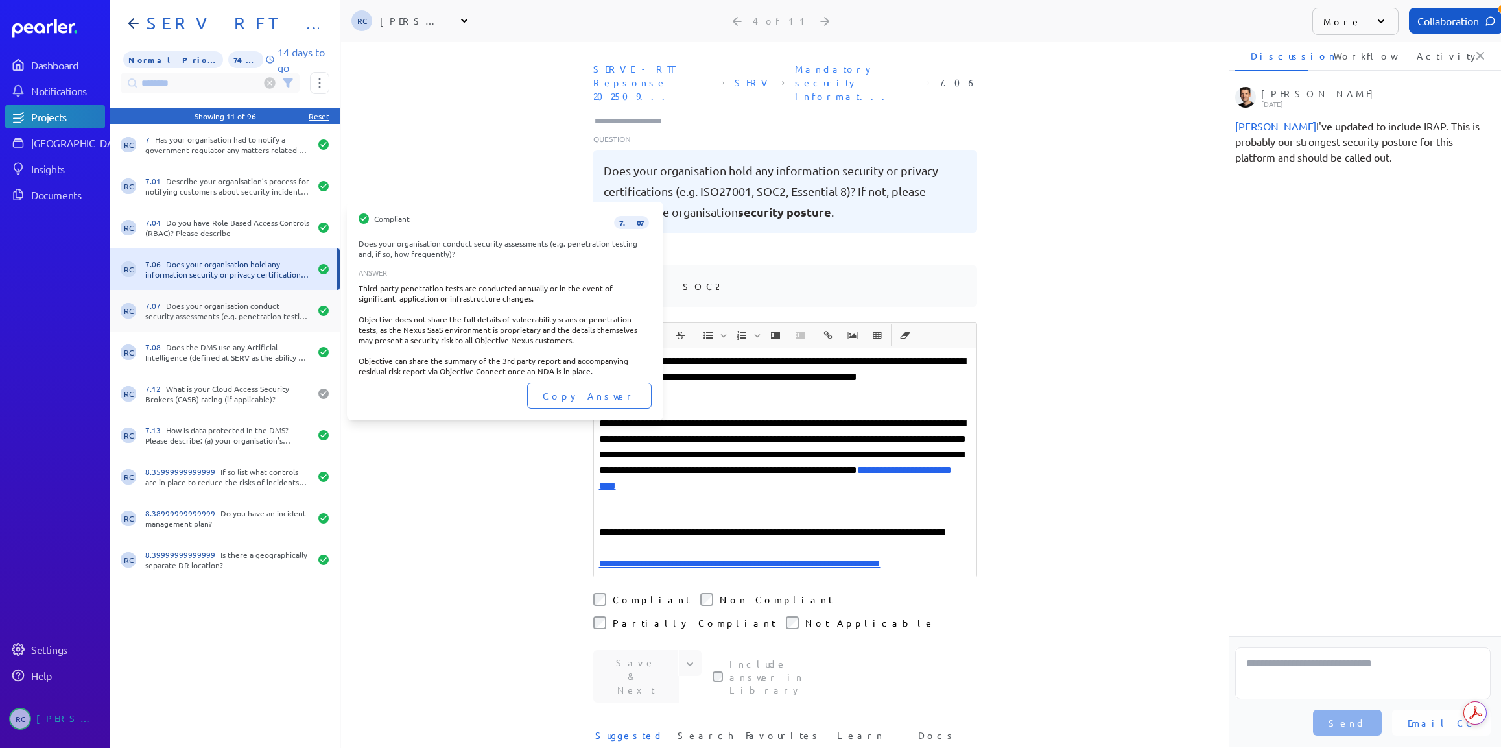
click at [225, 316] on div "7.07 Does your organisation conduct security assessments (e.g. penetration test…" at bounding box center [227, 310] width 165 height 21
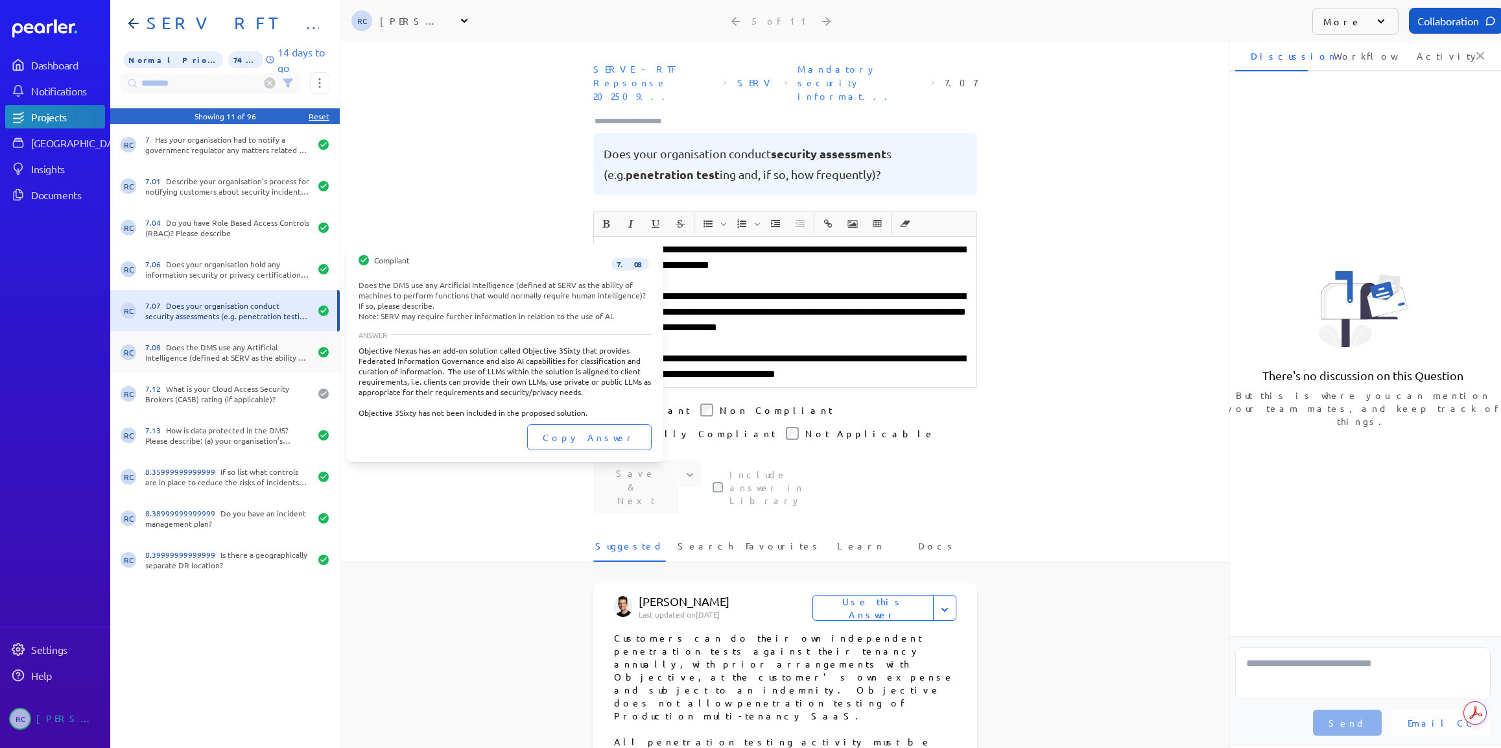
click at [223, 354] on div "7.08 Does the DMS use any Artificial Intelligence (defined at SERV as the abili…" at bounding box center [227, 352] width 165 height 21
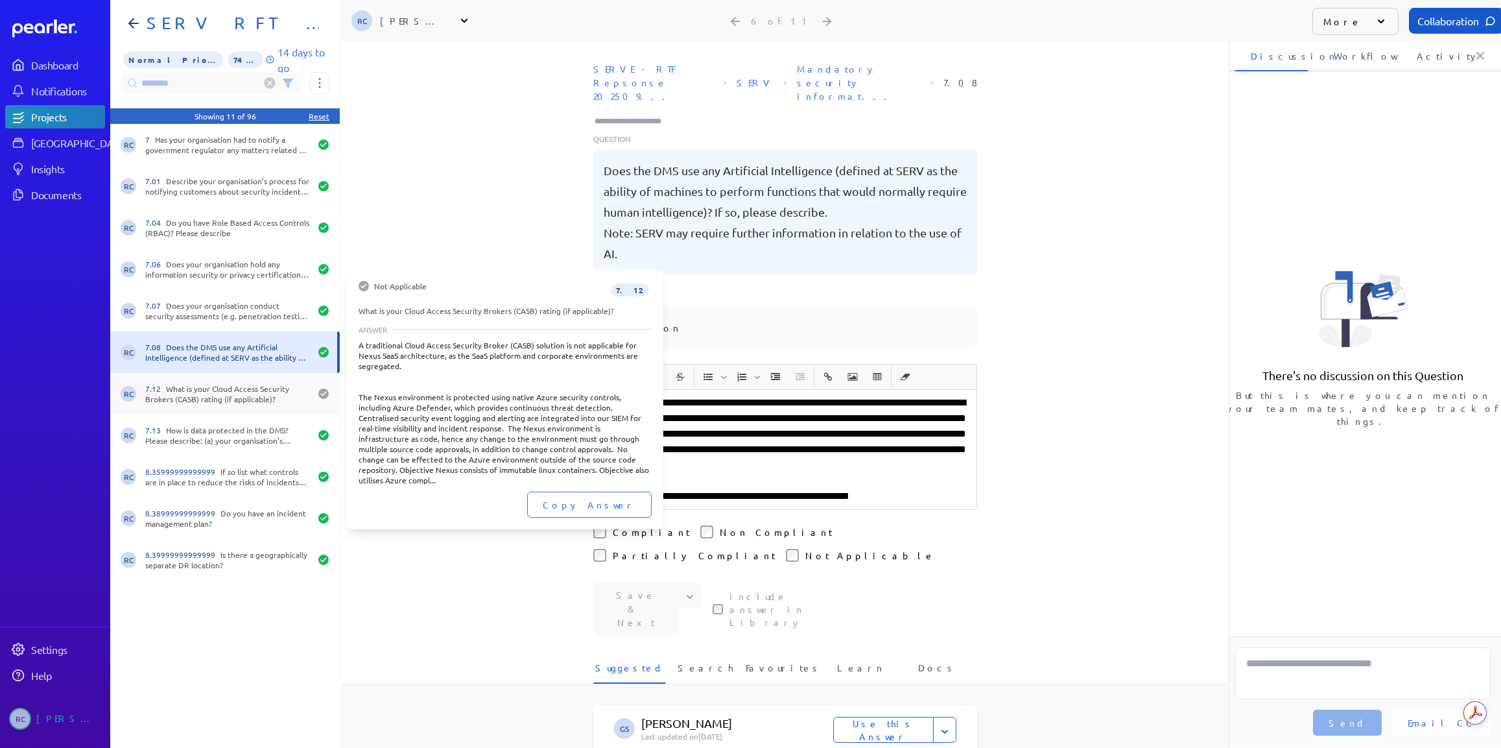
click at [214, 400] on div "7.12 What is your Cloud Access Security Brokers (CASB) rating (if applicable)?" at bounding box center [227, 393] width 165 height 21
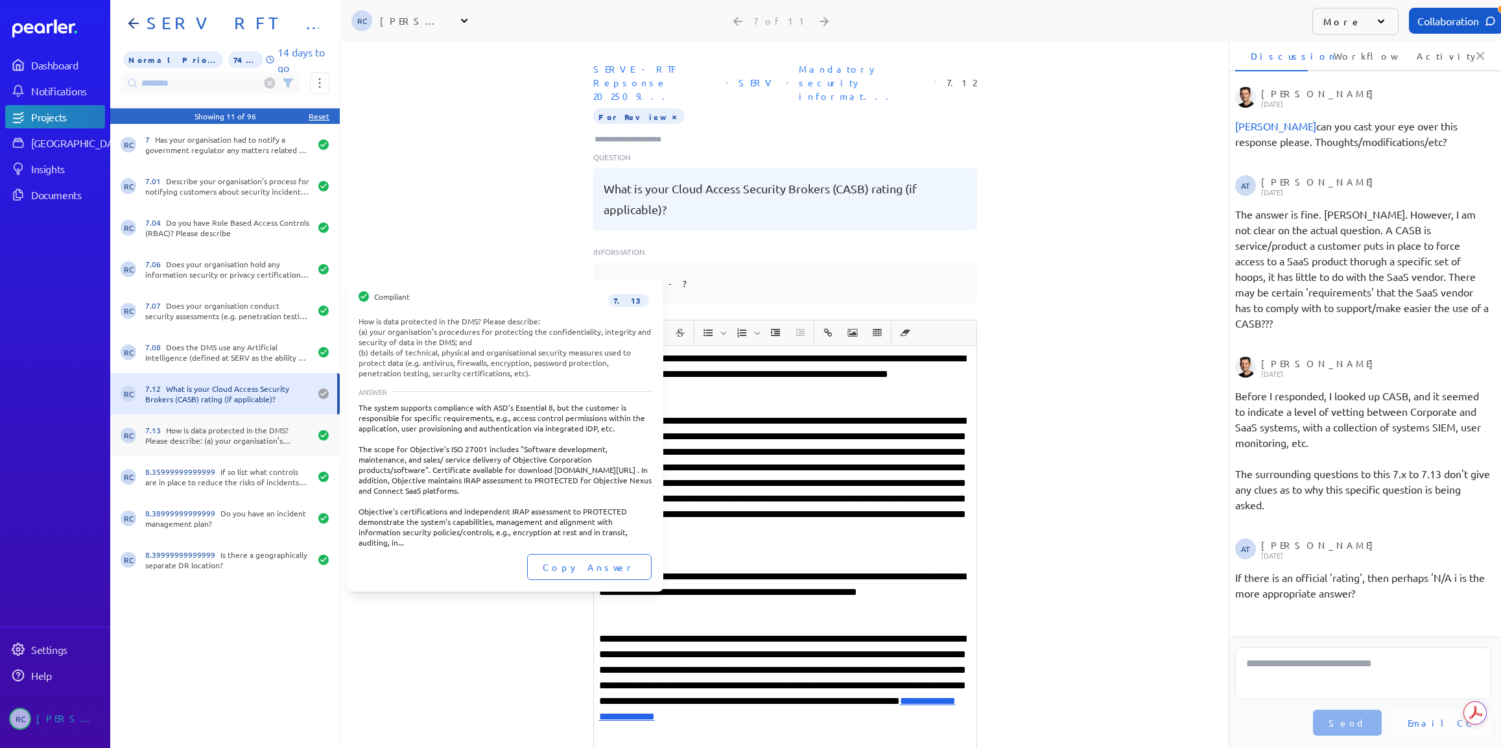
click at [226, 426] on div "7.13 How is data protected in the DMS? Please describe: (a) your organisation’s…" at bounding box center [227, 435] width 165 height 21
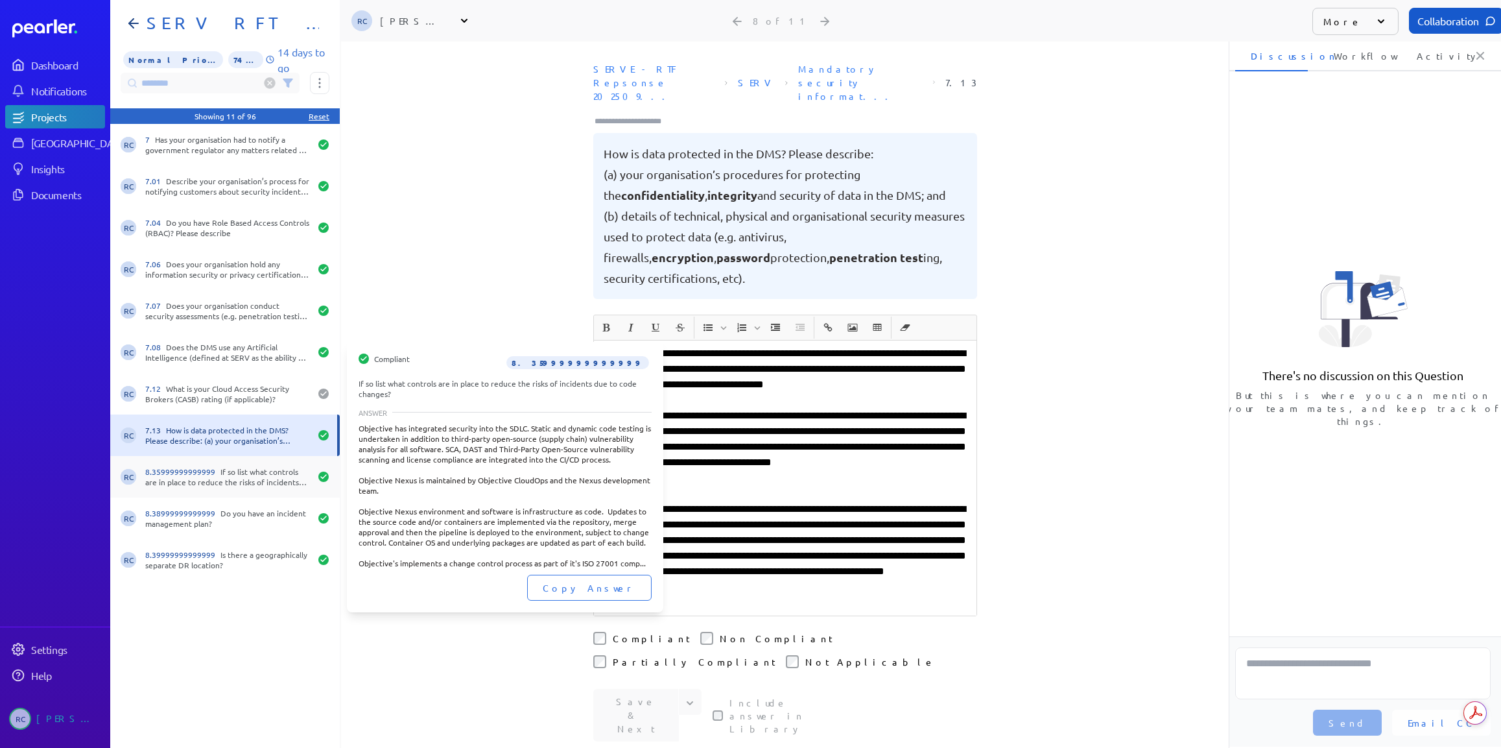
click at [196, 480] on div "8.35999999999999 If so list what controls are in place to reduce the risks of i…" at bounding box center [227, 476] width 165 height 21
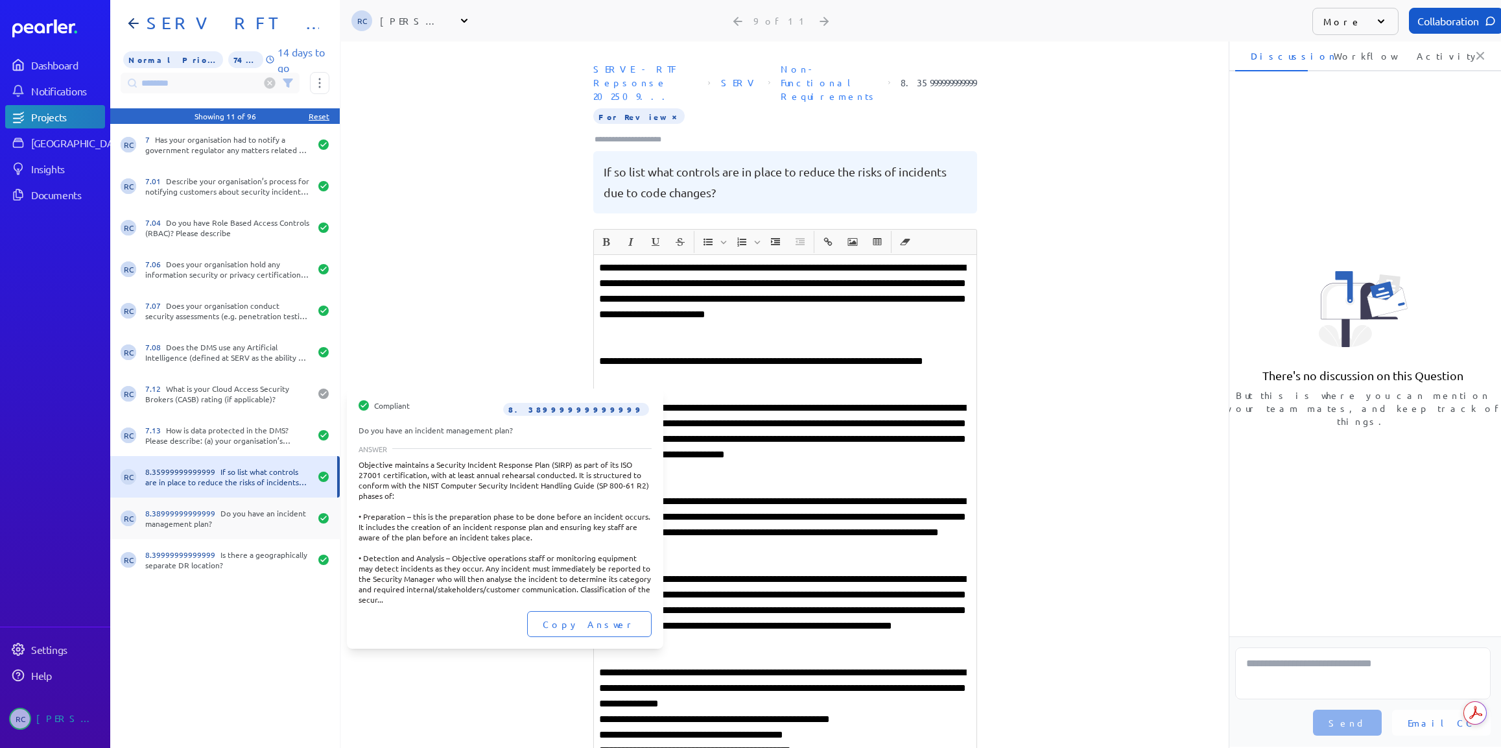
click at [270, 521] on div "8.38999999999999 Do you have an incident management plan?" at bounding box center [227, 518] width 165 height 21
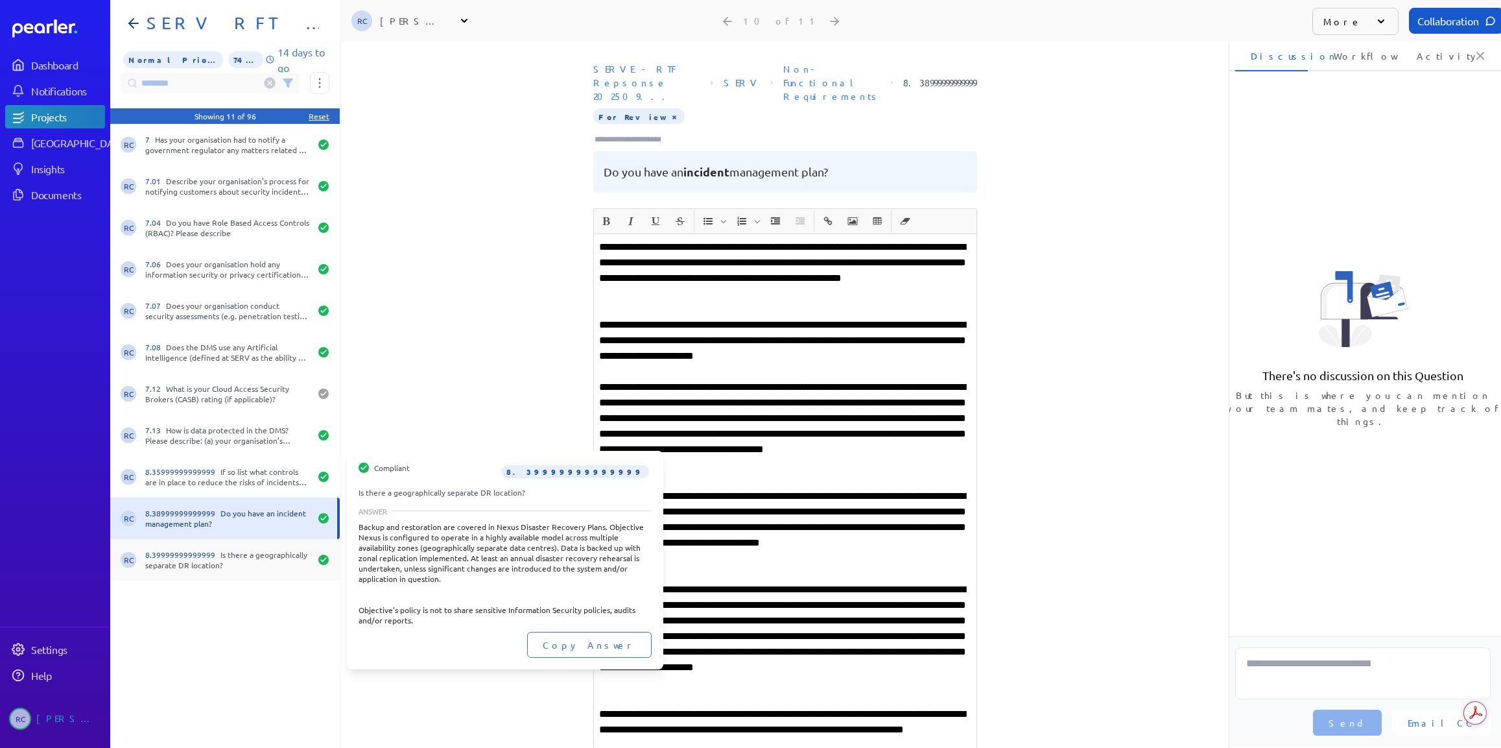
click at [257, 552] on div "8.39999999999999 Is there a geographically separate DR location?" at bounding box center [227, 559] width 165 height 21
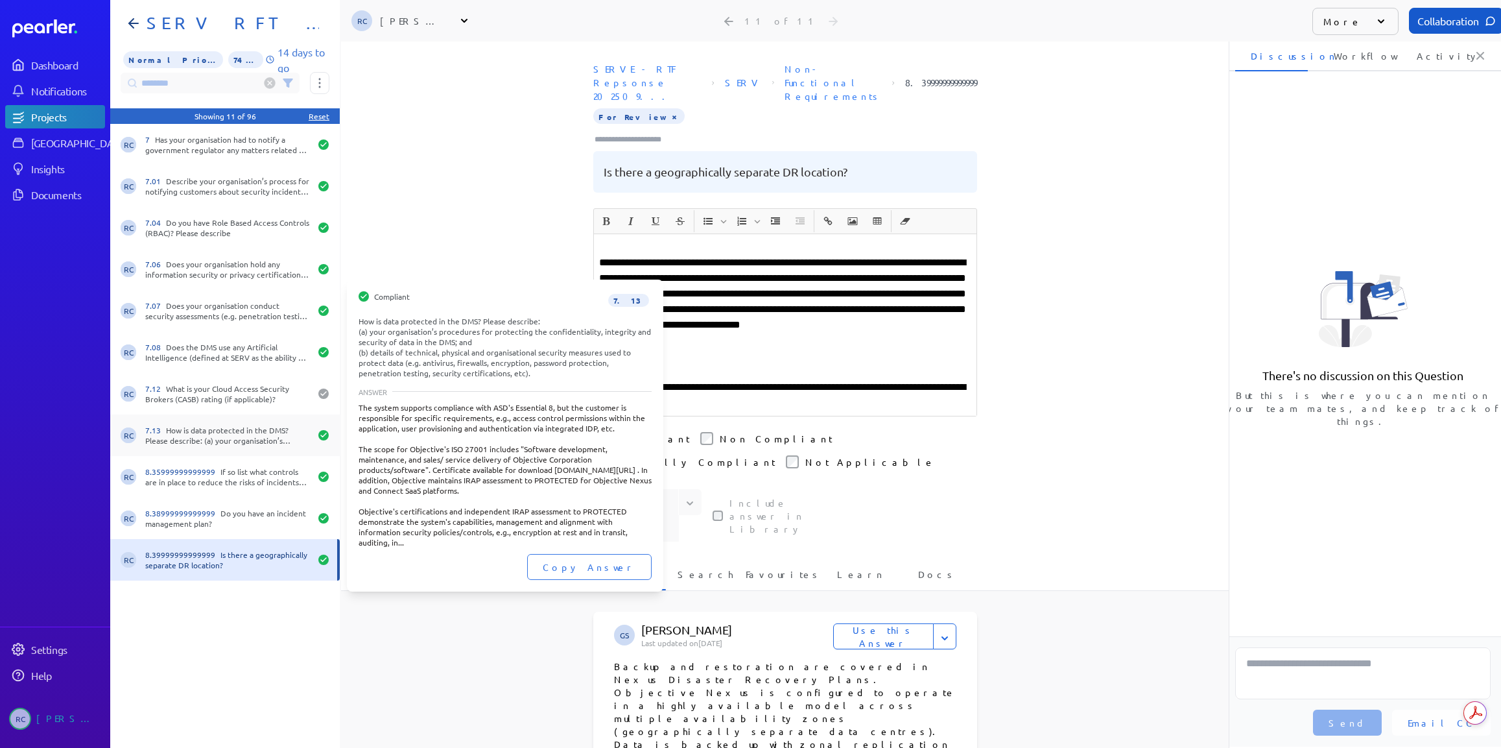
click at [225, 430] on div "7.13 How is data protected in the DMS? Please describe: (a) your organisation’s…" at bounding box center [227, 435] width 165 height 21
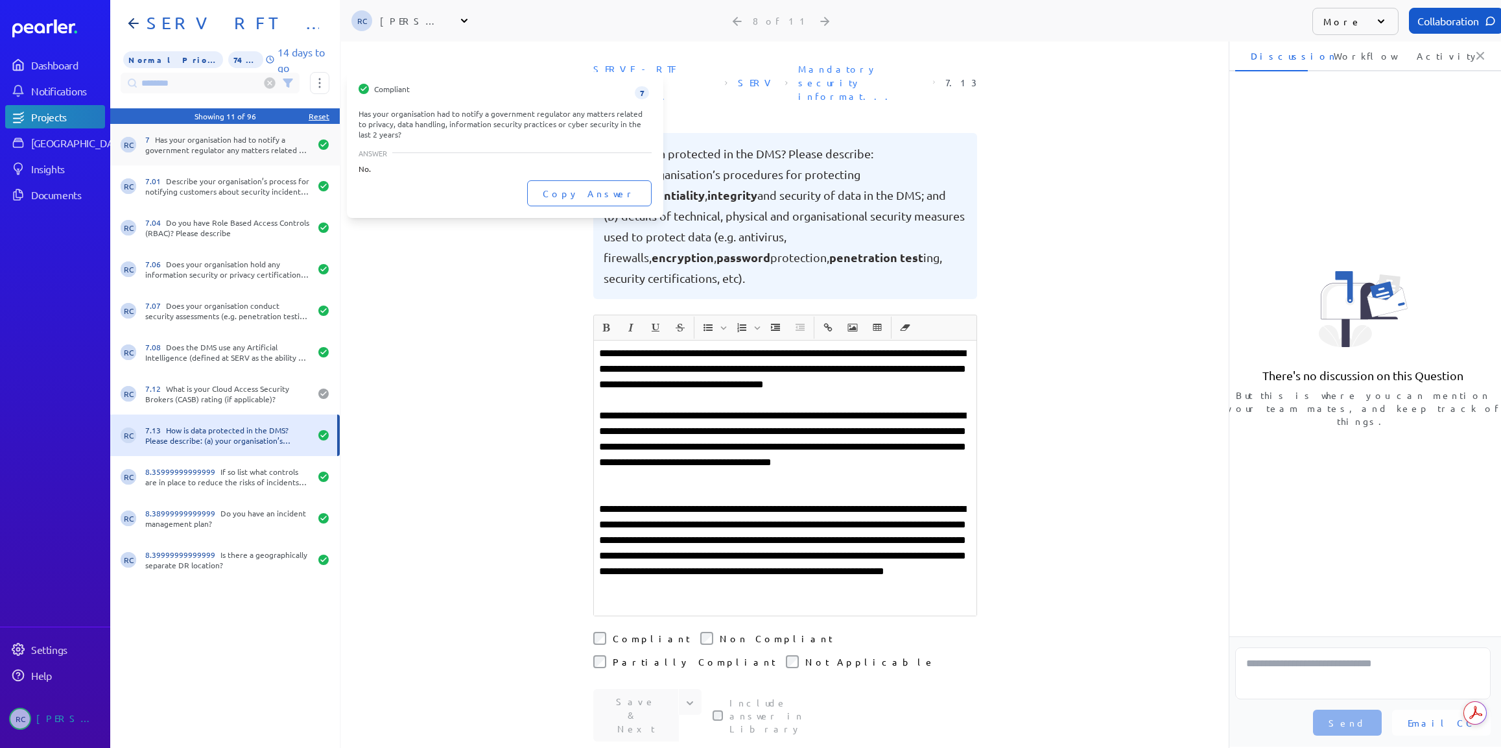
drag, startPoint x: 224, startPoint y: 147, endPoint x: 223, endPoint y: 141, distance: 6.5
click at [223, 144] on div "7 Has your organisation had to notify a government regulator any matters relate…" at bounding box center [227, 144] width 165 height 21
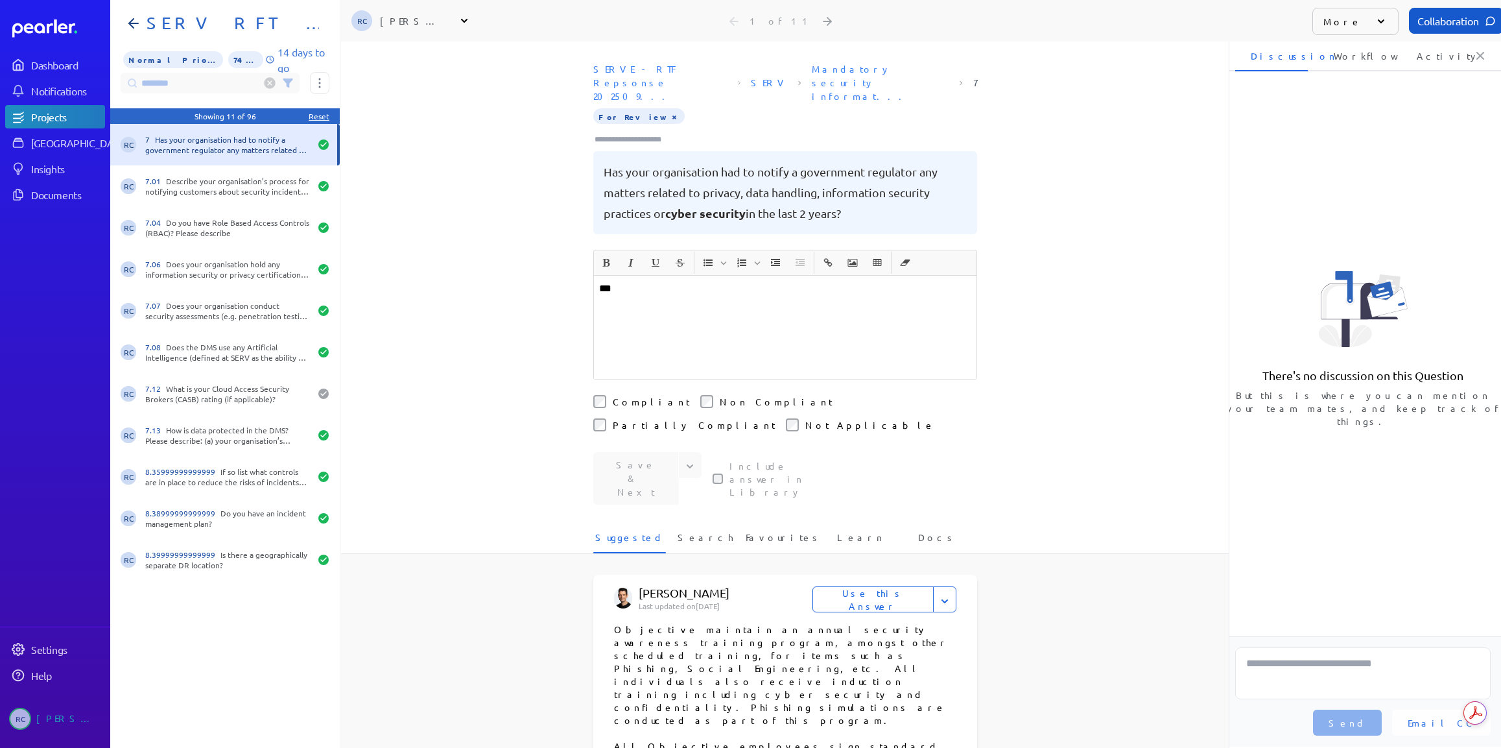
drag, startPoint x: 207, startPoint y: 81, endPoint x: 218, endPoint y: 80, distance: 11.0
click at [211, 81] on input "********" at bounding box center [210, 83] width 179 height 21
click at [267, 88] on circle at bounding box center [270, 83] width 11 height 11
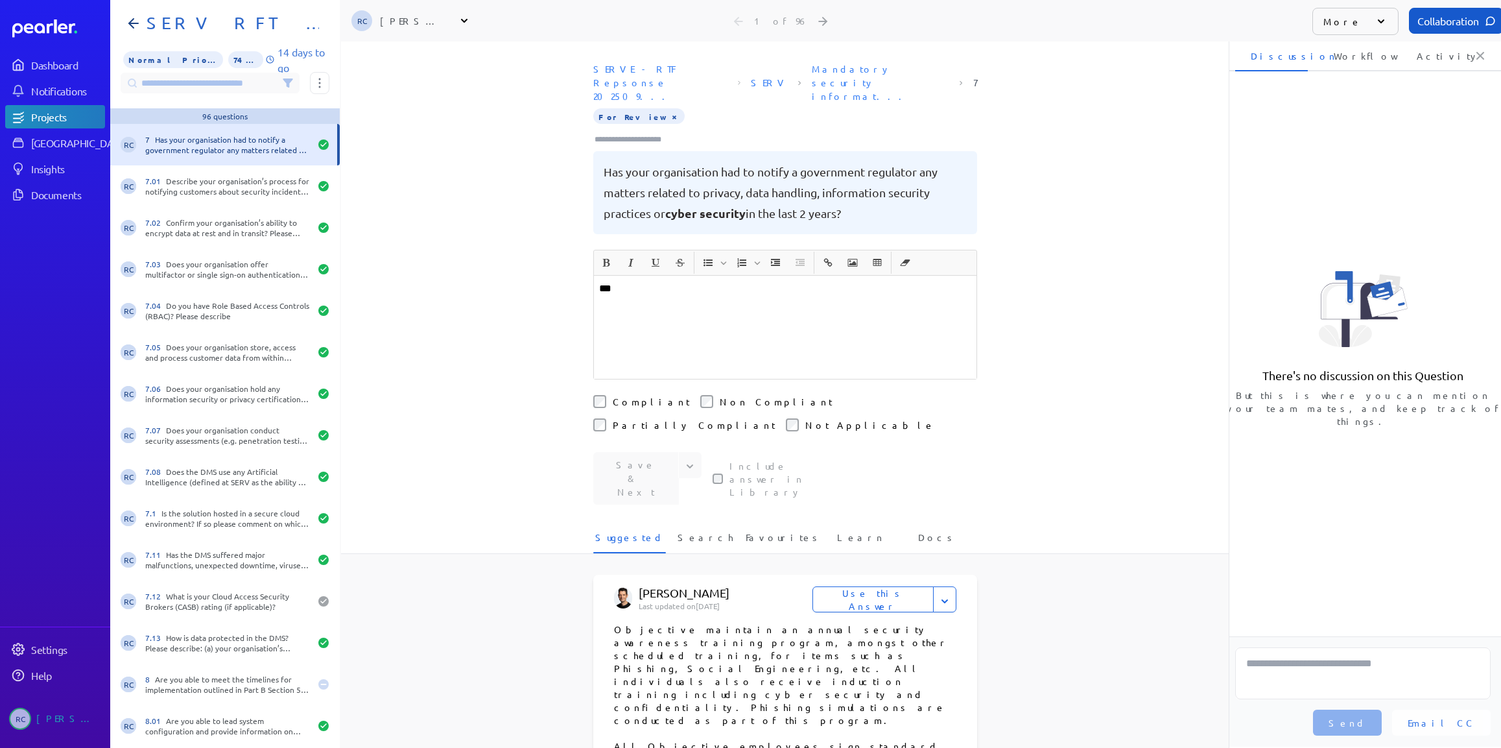
click at [224, 82] on input at bounding box center [210, 83] width 179 height 21
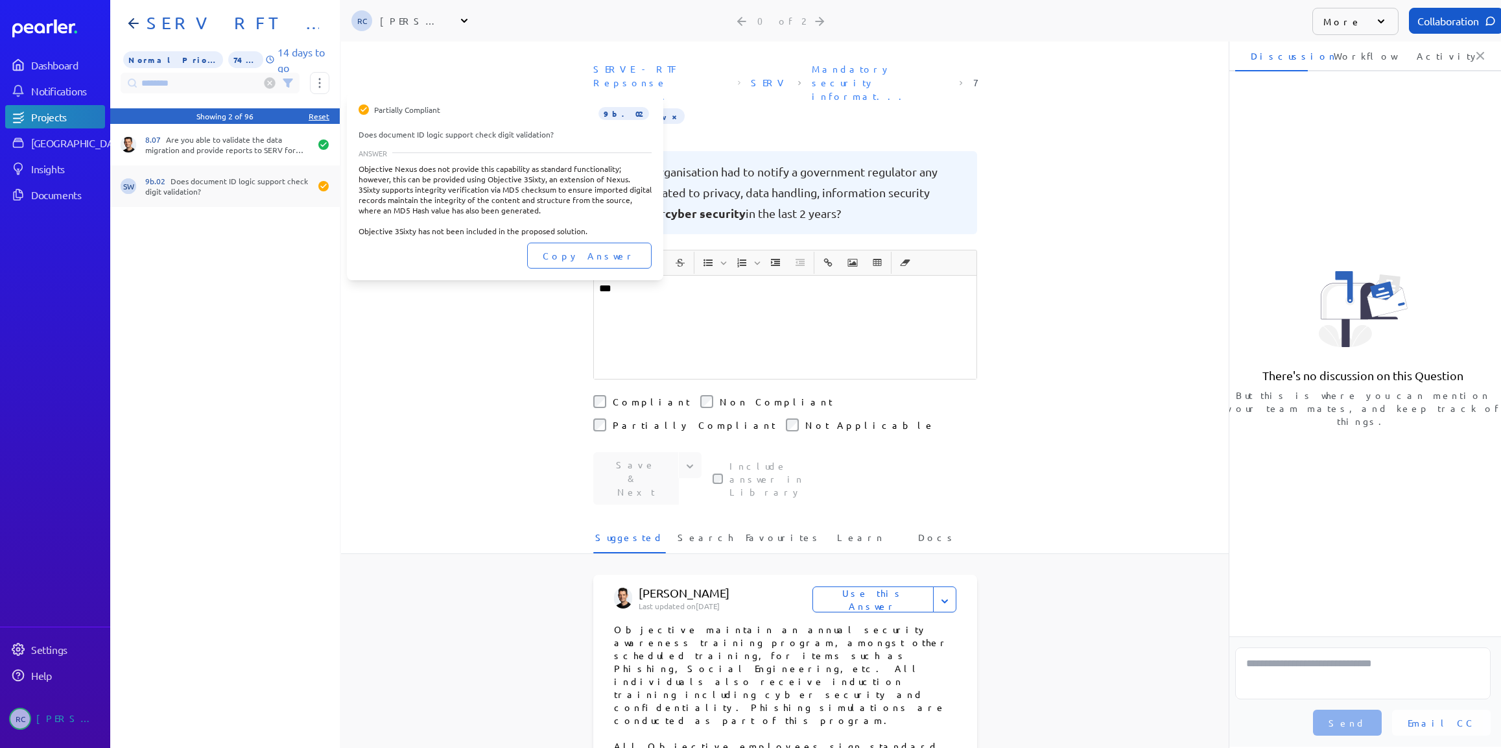
click at [209, 193] on div "9b.02 Does document ID logic support check digit validation?" at bounding box center [227, 186] width 165 height 21
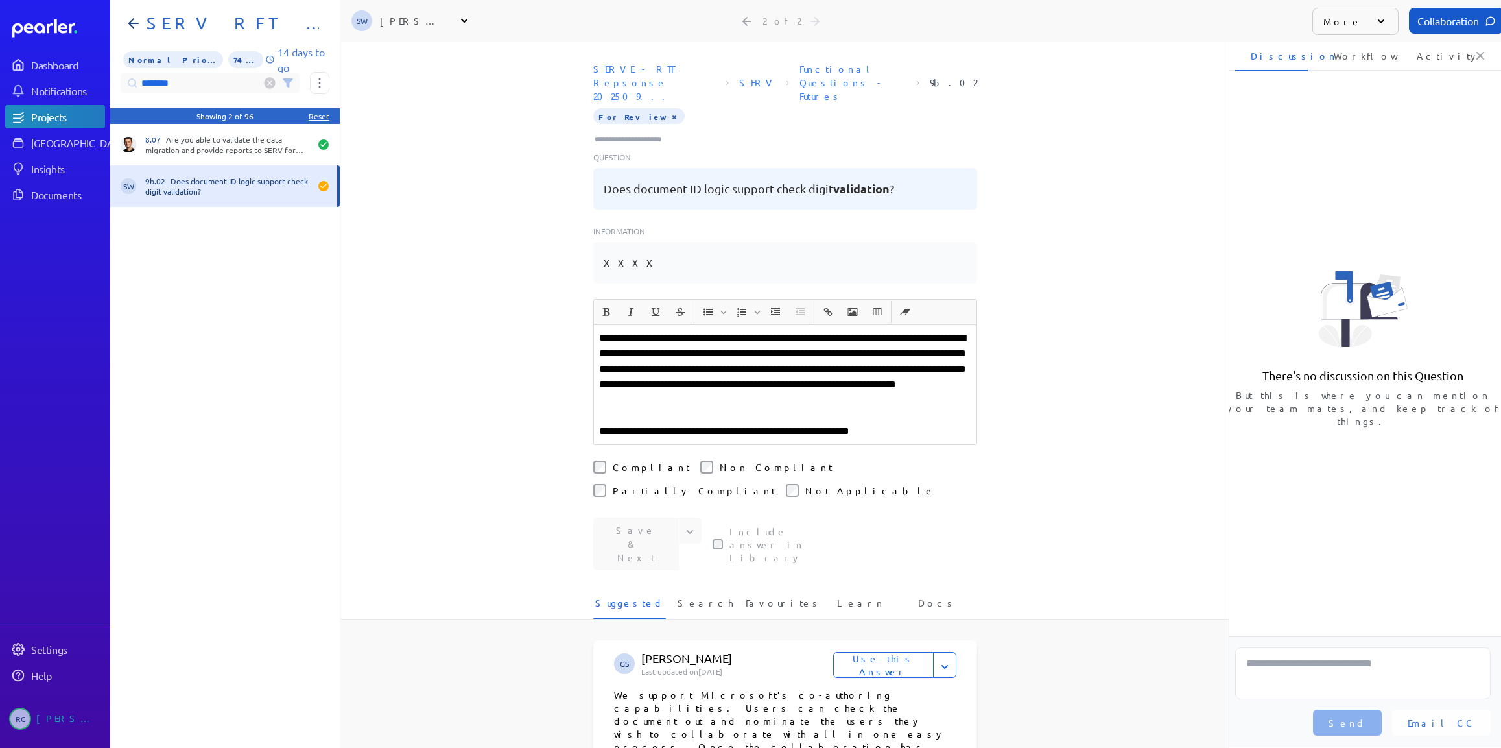
click at [201, 81] on input "********" at bounding box center [210, 83] width 179 height 21
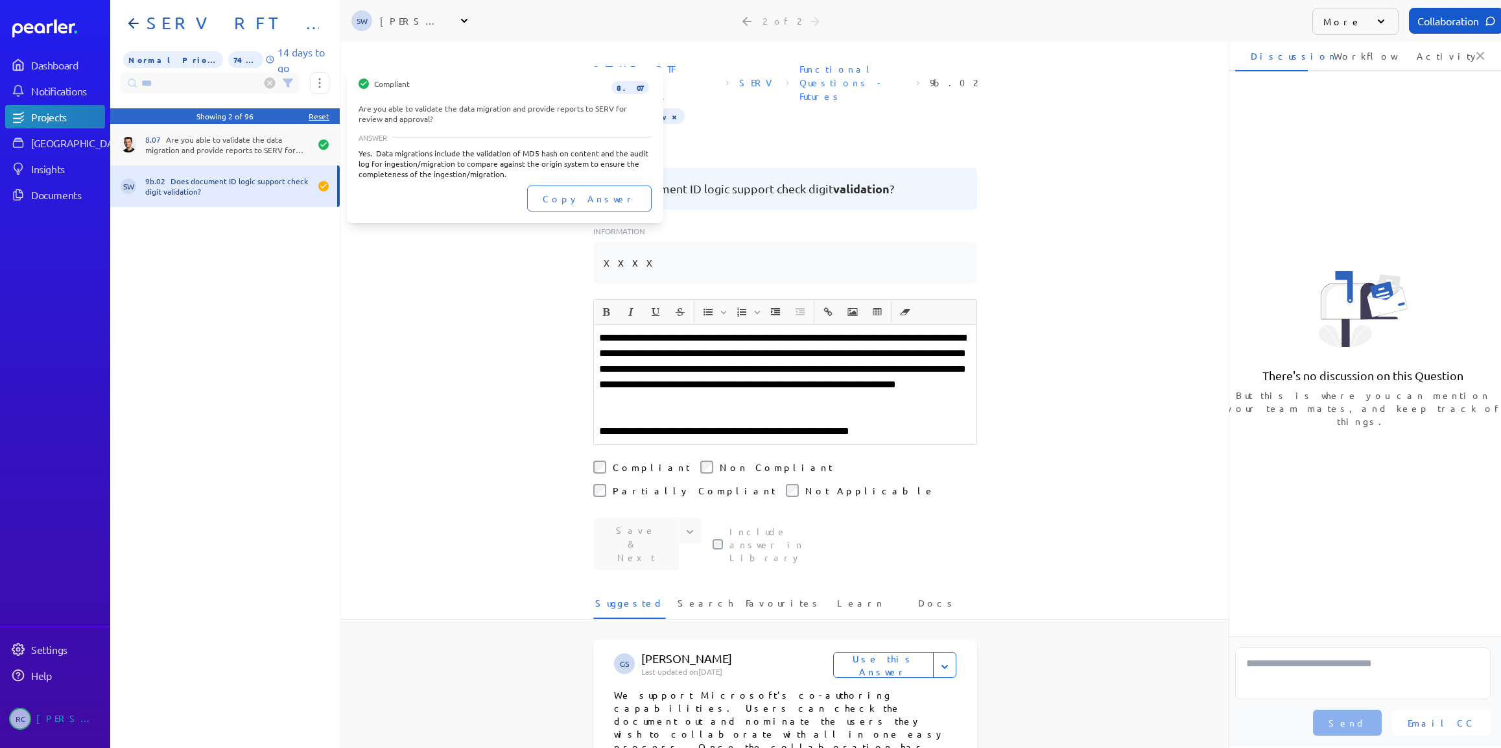
click at [225, 150] on div "8.07 Are you able to validate the data migration and provide reports to SERV fo…" at bounding box center [227, 144] width 165 height 21
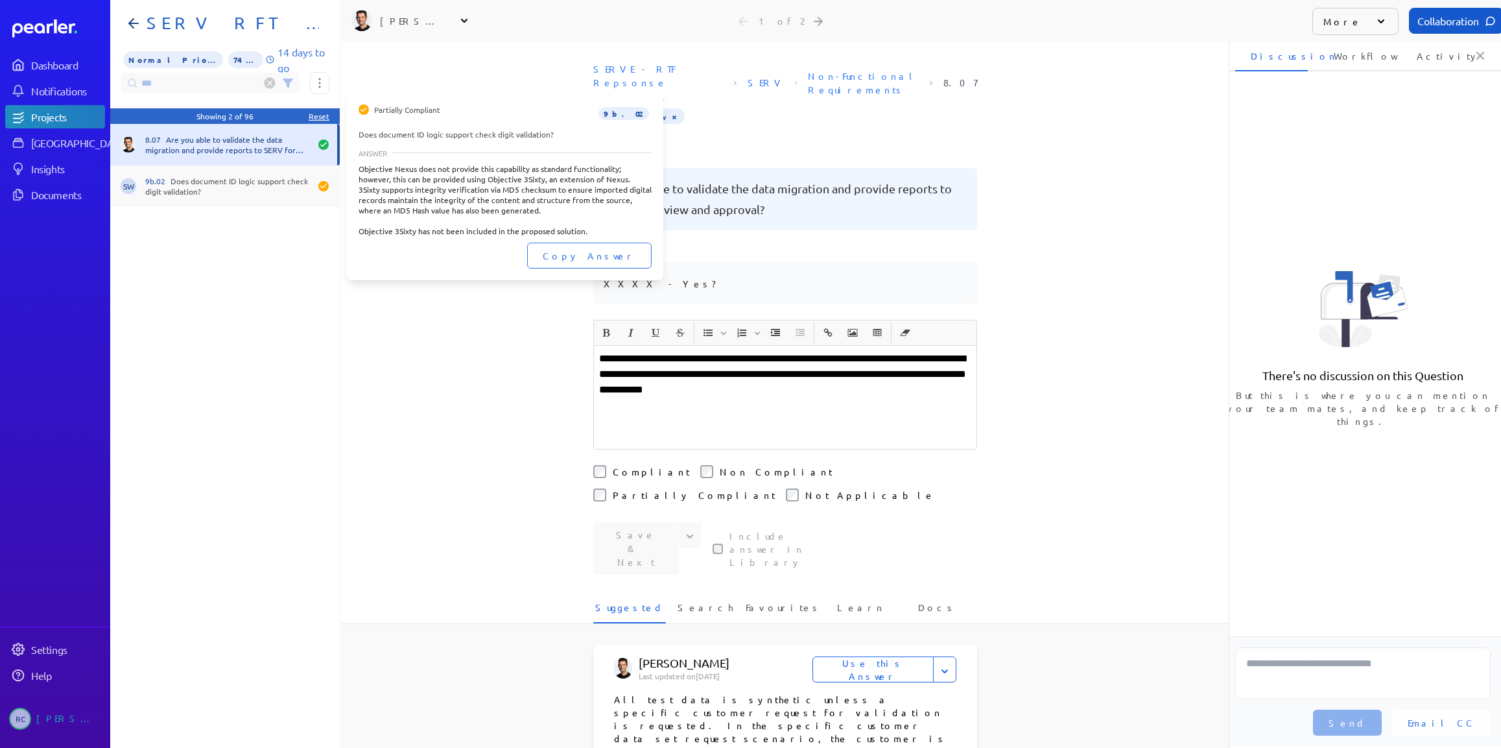
click at [228, 196] on div "9b.02 Does document ID logic support check digit validation?" at bounding box center [227, 186] width 165 height 21
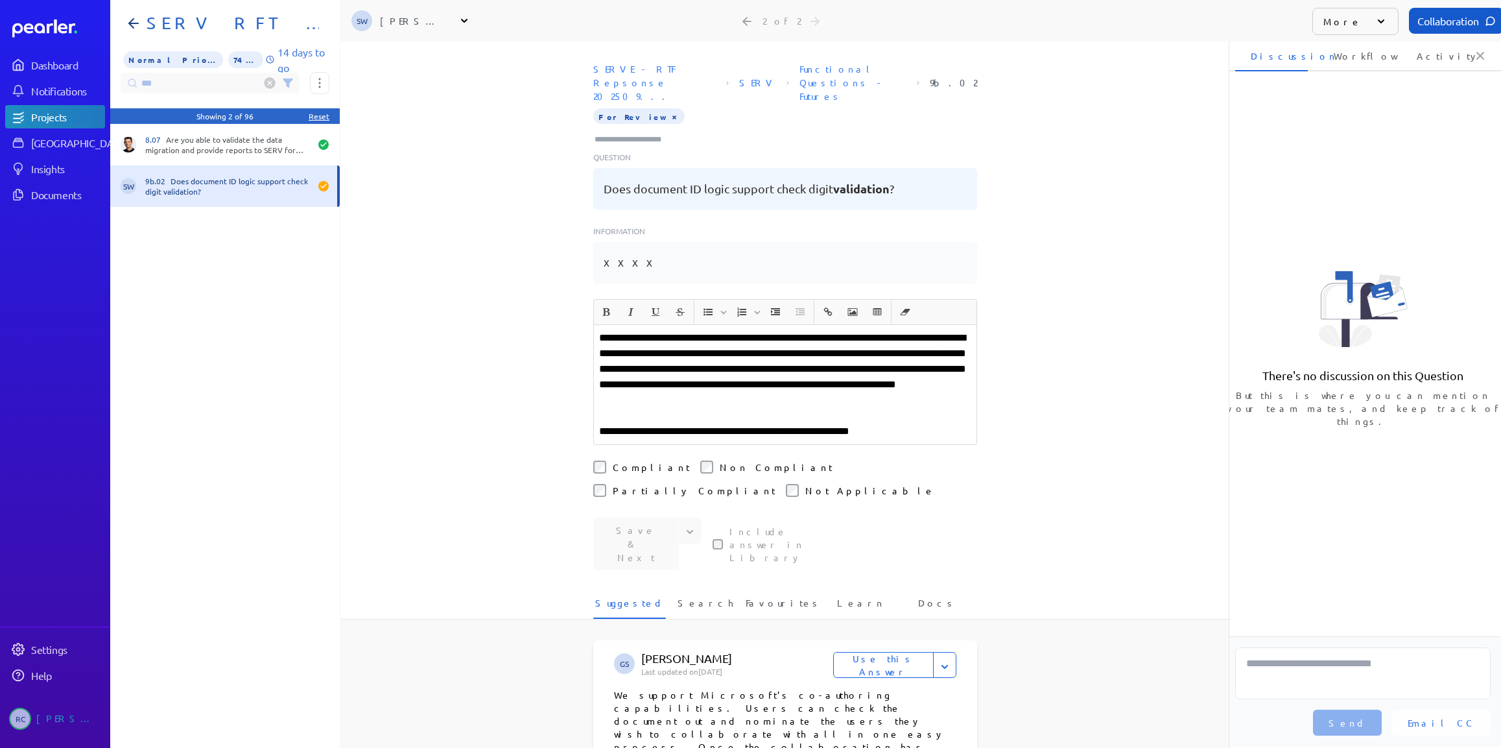
click at [172, 72] on div "Normal Priority 74% 14 days to go" at bounding box center [225, 60] width 230 height 26
click at [171, 78] on input "***" at bounding box center [210, 83] width 179 height 21
drag, startPoint x: 180, startPoint y: 82, endPoint x: 128, endPoint y: 82, distance: 51.9
click at [119, 86] on div "*** Status Complete In Progress Incomplete Assignee Assigned to me Unassigned A…" at bounding box center [225, 83] width 230 height 21
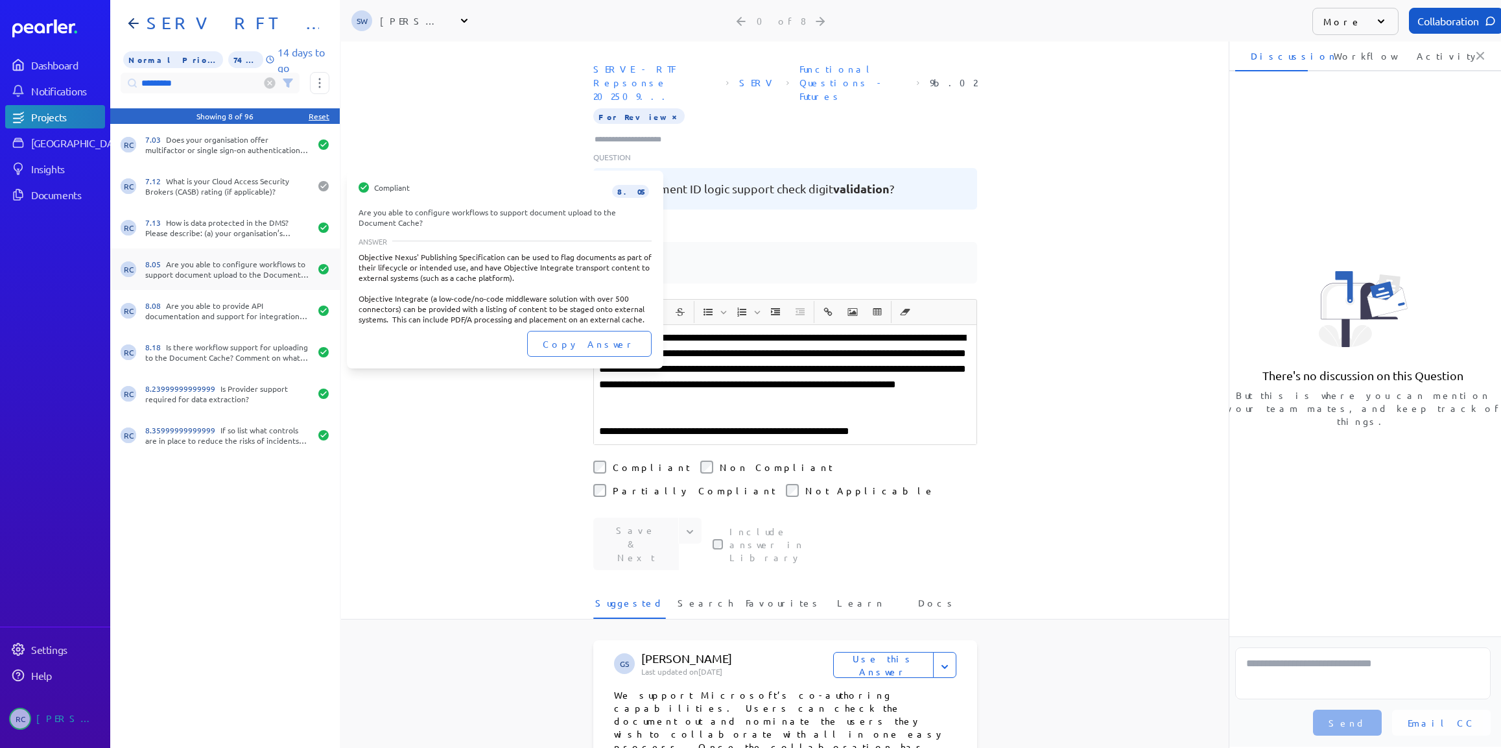
type input "*********"
click at [237, 277] on div "8.05 Are you able to configure workflows to support document upload to the Docu…" at bounding box center [227, 269] width 165 height 21
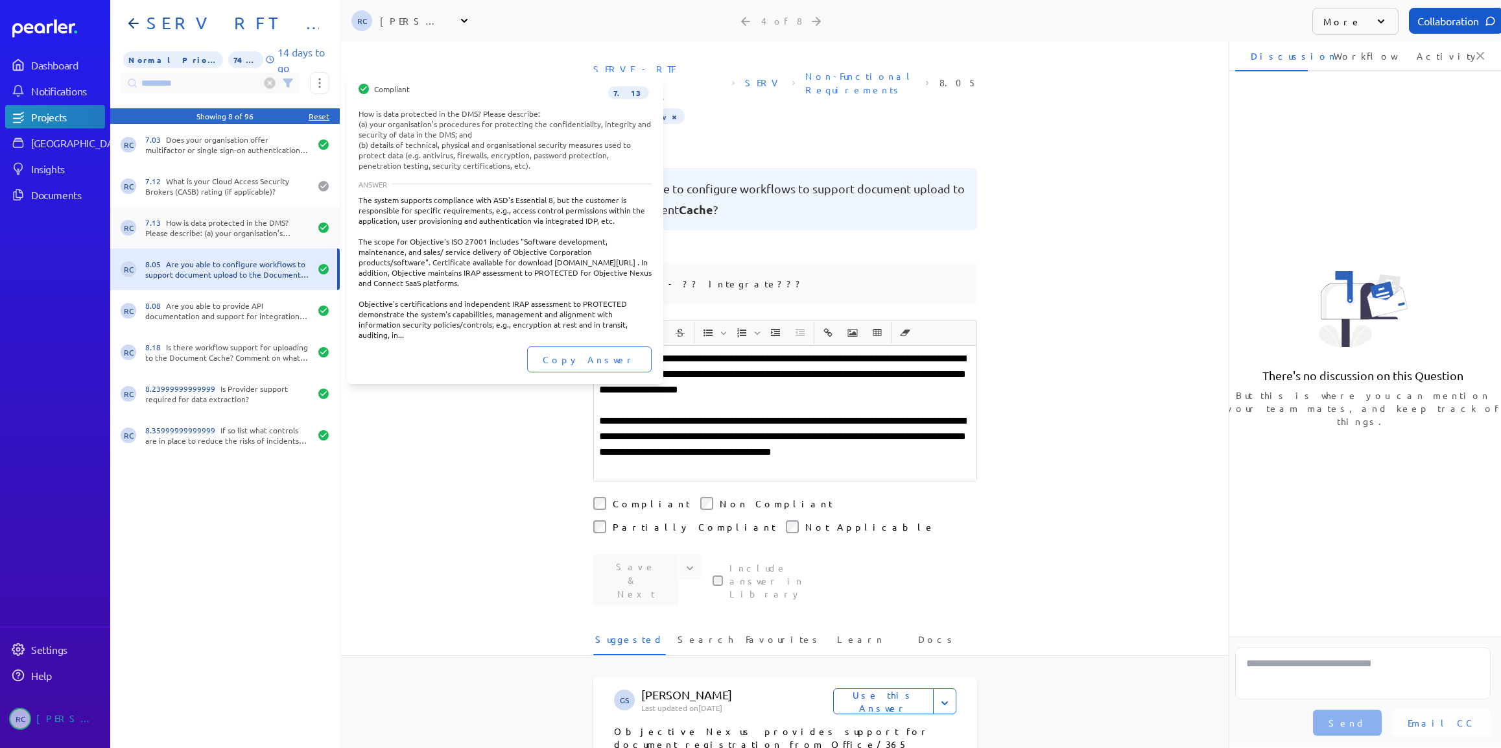
click at [218, 240] on div "RC 7.13 How is data protected in the DMS? Please describe: (a) your organisatio…" at bounding box center [225, 227] width 230 height 41
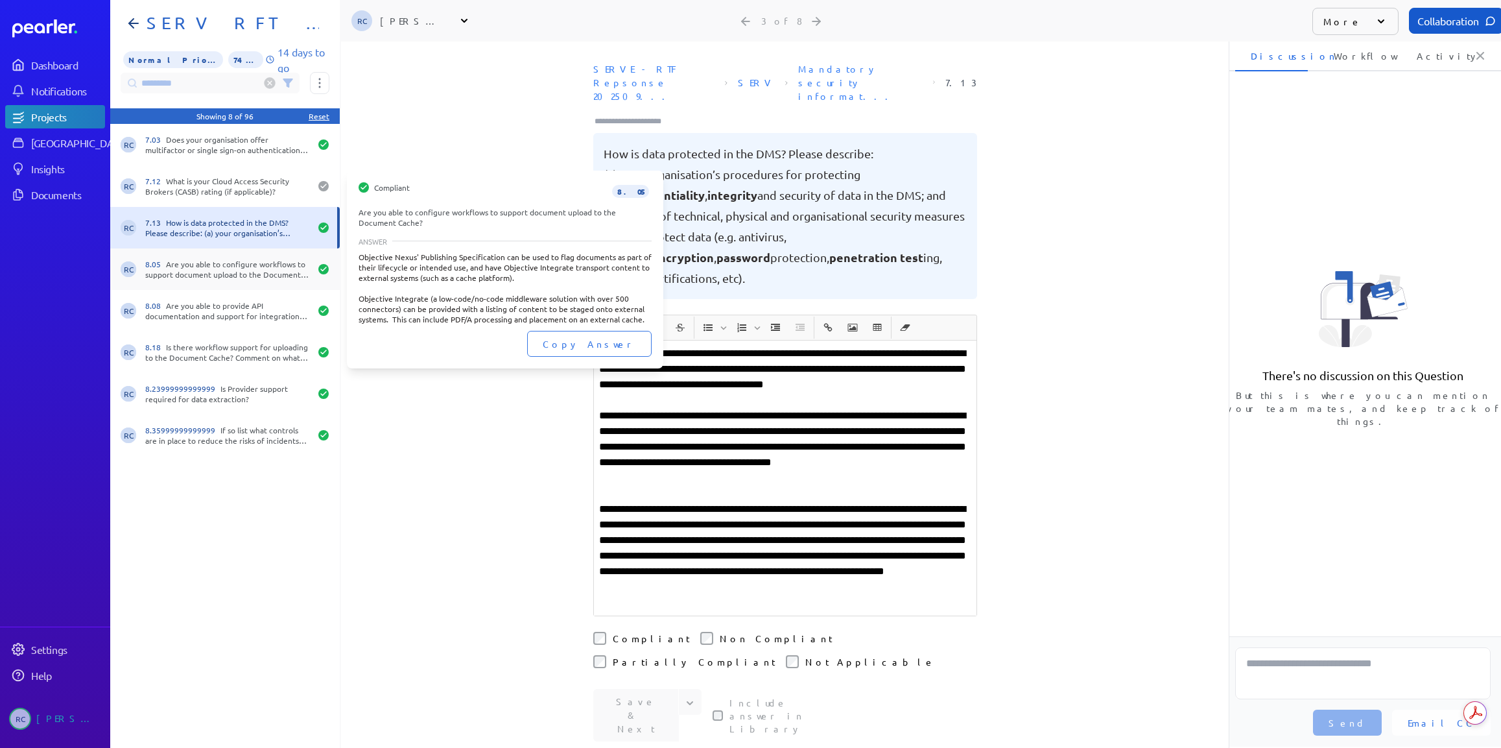
click at [224, 274] on div "8.05 Are you able to configure workflows to support document upload to the Docu…" at bounding box center [227, 269] width 165 height 21
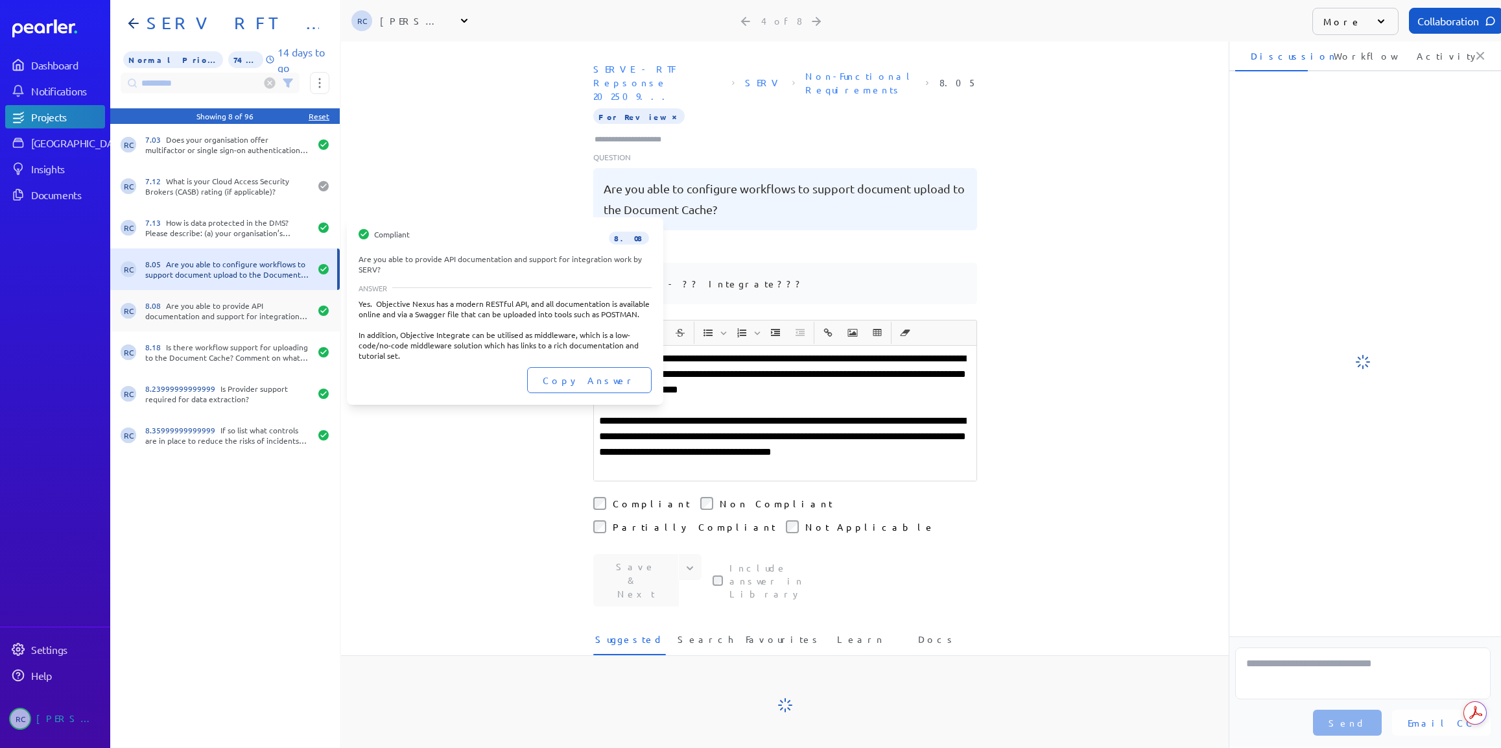
click at [228, 309] on div "8.08 Are you able to provide API documentation and support for integration work…" at bounding box center [227, 310] width 165 height 21
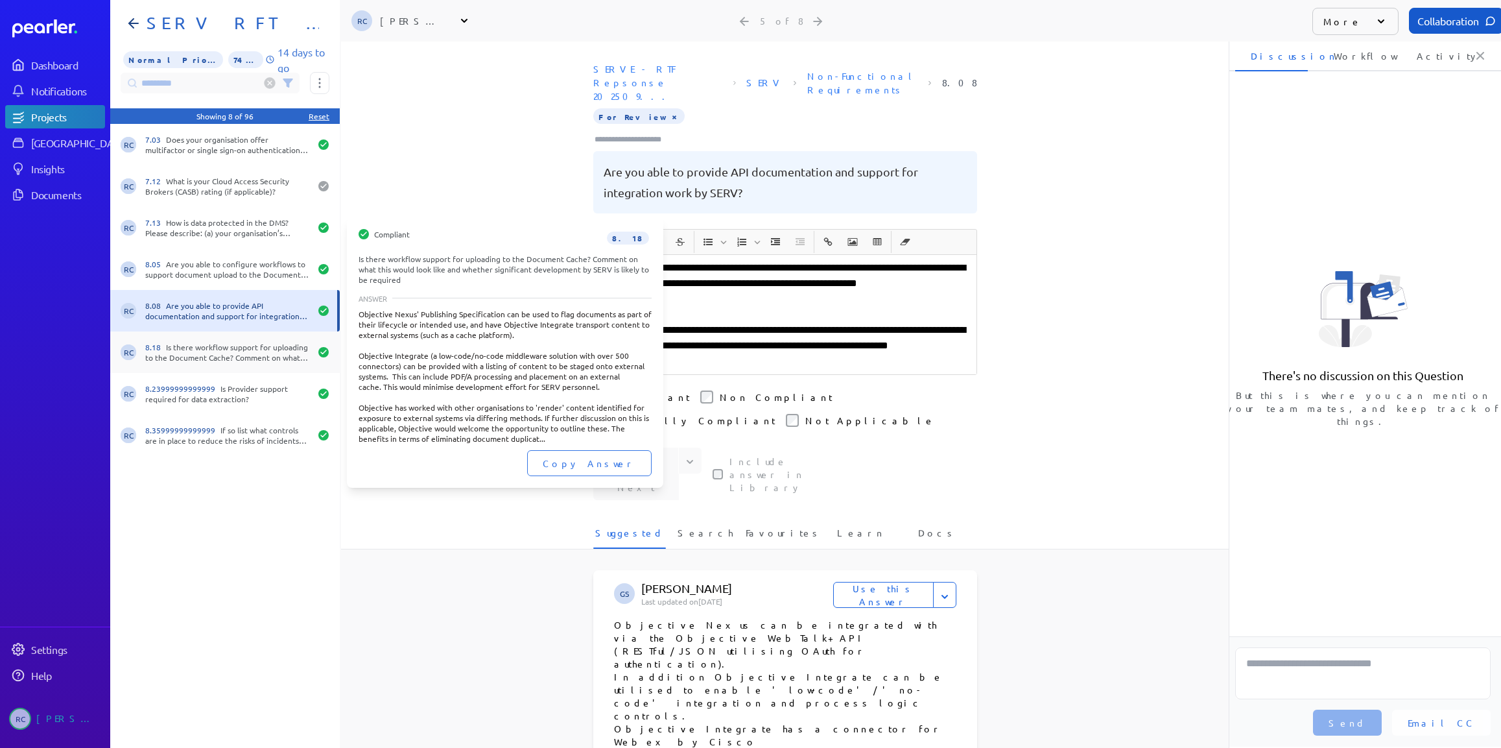
click at [246, 353] on div "8.18 Is there workflow support for uploading to the Document Cache? Comment on …" at bounding box center [227, 352] width 165 height 21
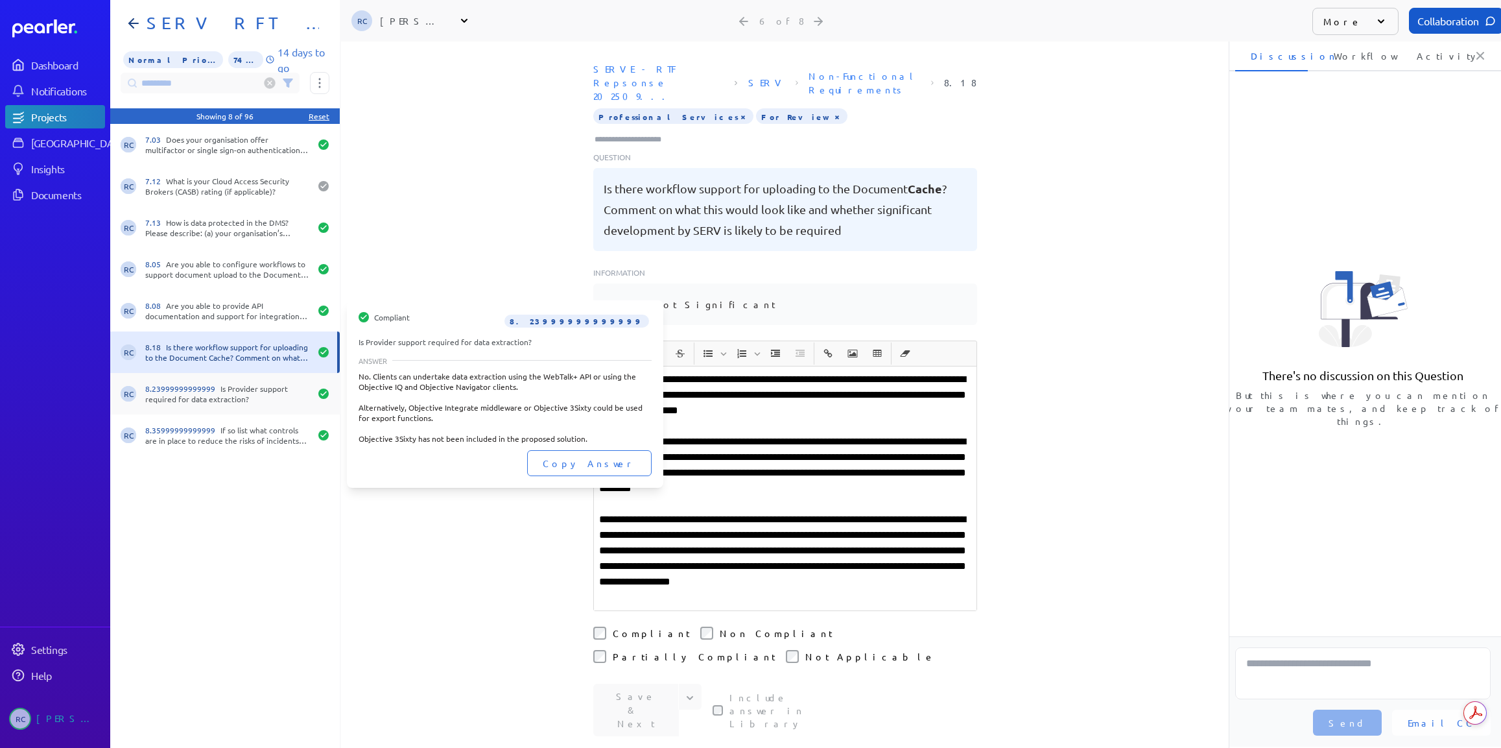
click at [233, 405] on div "RC 8.23999999999999 Is Provider support required for data extraction?" at bounding box center [225, 393] width 230 height 41
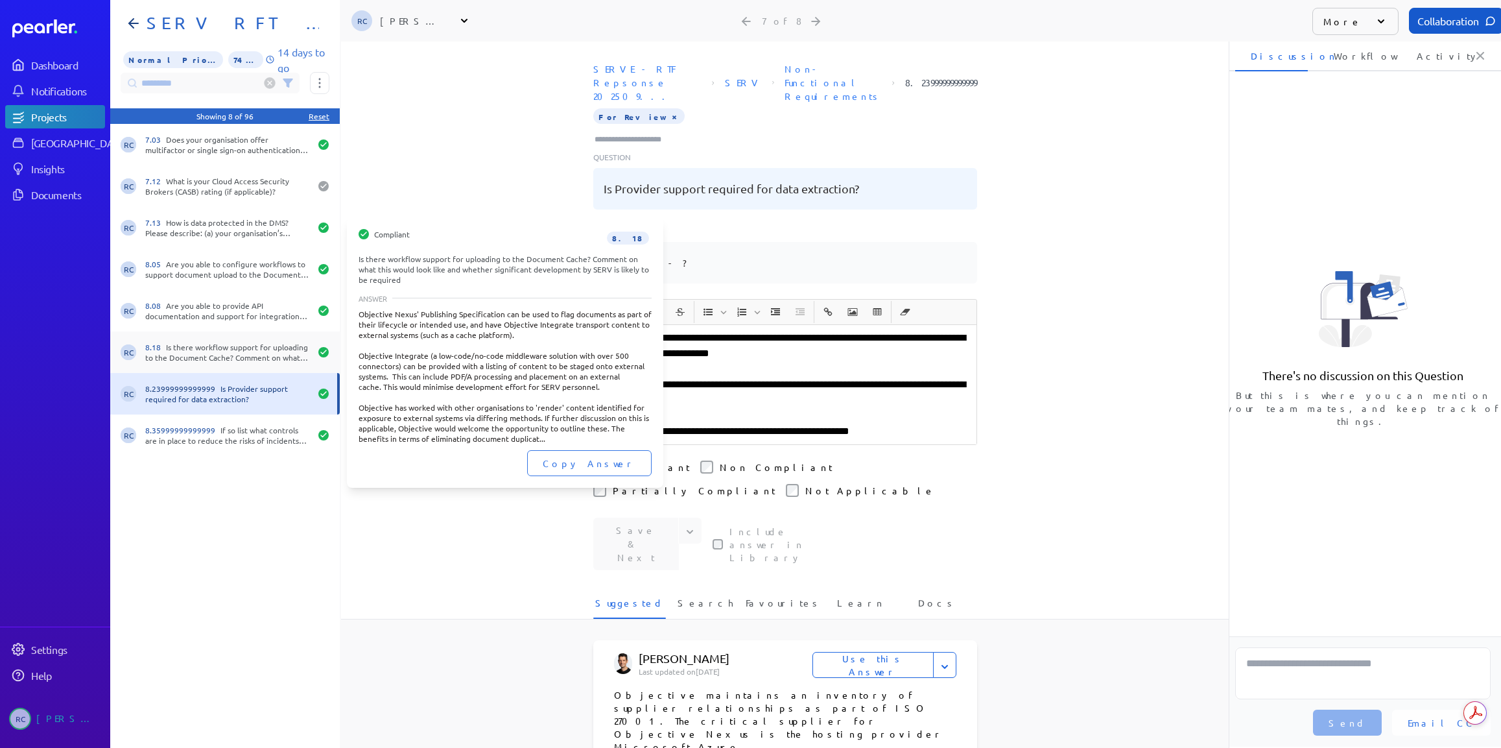
click at [243, 349] on div "8.18 Is there workflow support for uploading to the Document Cache? Comment on …" at bounding box center [227, 352] width 165 height 21
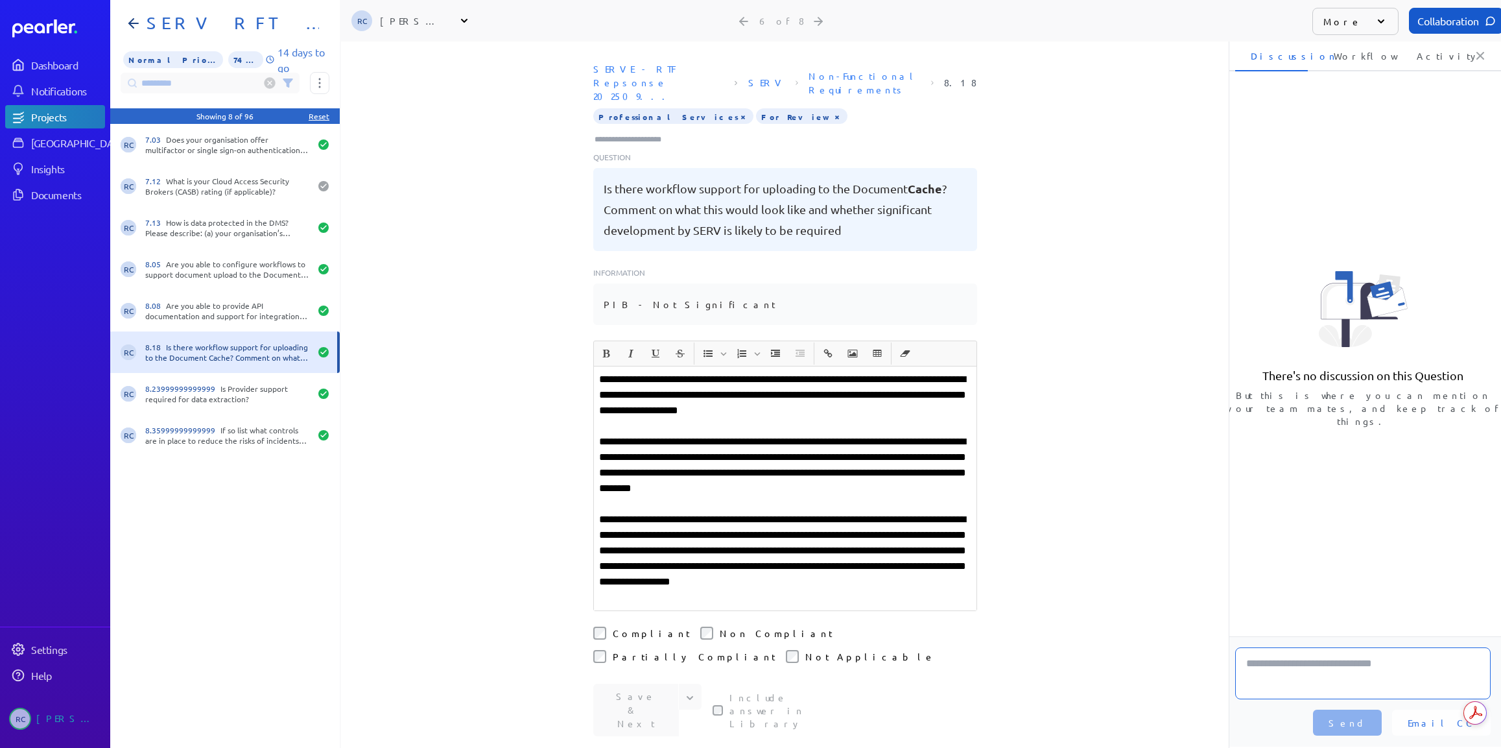
click at [1310, 669] on textarea at bounding box center [1362, 673] width 255 height 52
type textarea "**********"
click at [1366, 725] on span "Send" at bounding box center [1347, 722] width 38 height 13
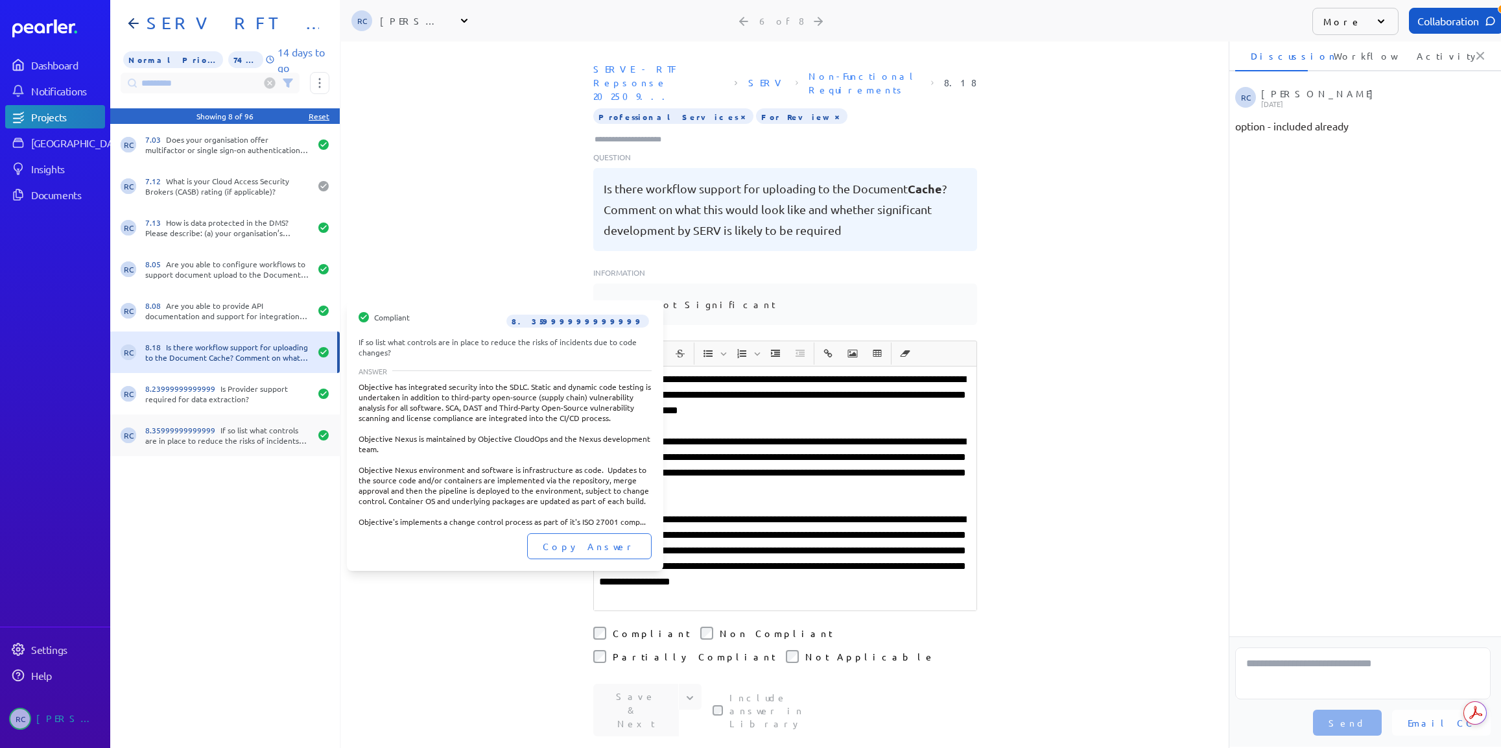
click at [257, 443] on div "8.35999999999999 If so list what controls are in place to reduce the risks of i…" at bounding box center [227, 435] width 165 height 21
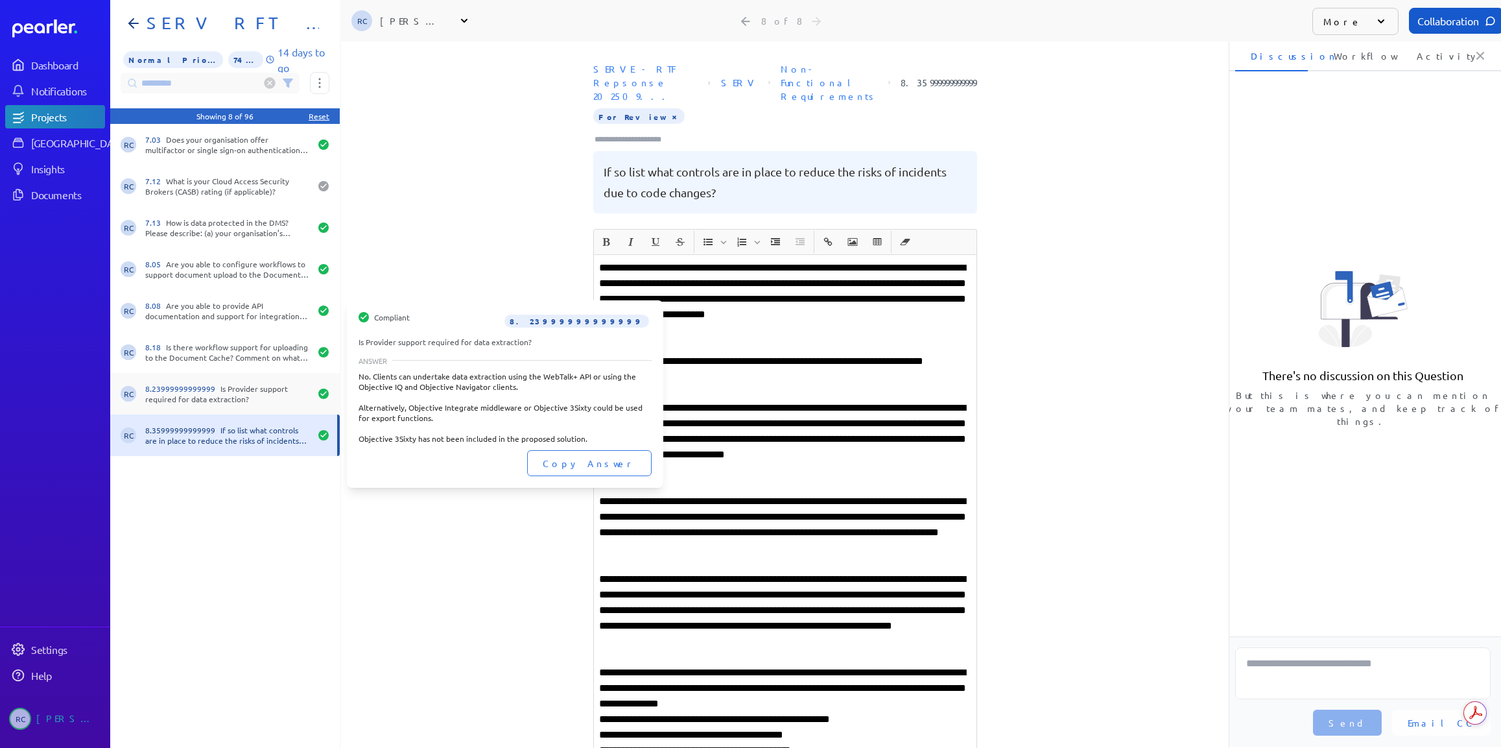
click at [233, 398] on div "8.23999999999999 Is Provider support required for data extraction?" at bounding box center [227, 393] width 165 height 21
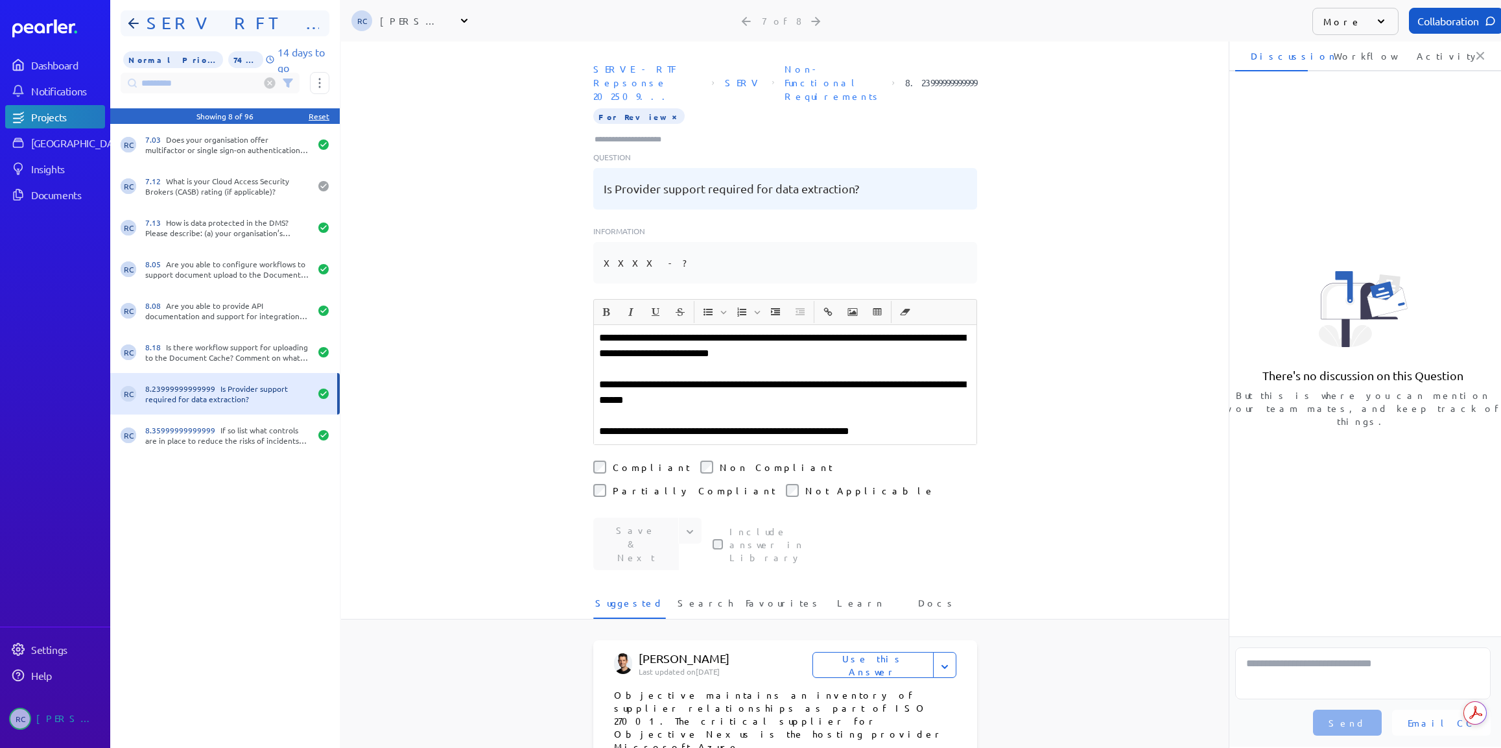
click at [214, 23] on h1 "SERV RFT Response" at bounding box center [230, 23] width 178 height 21
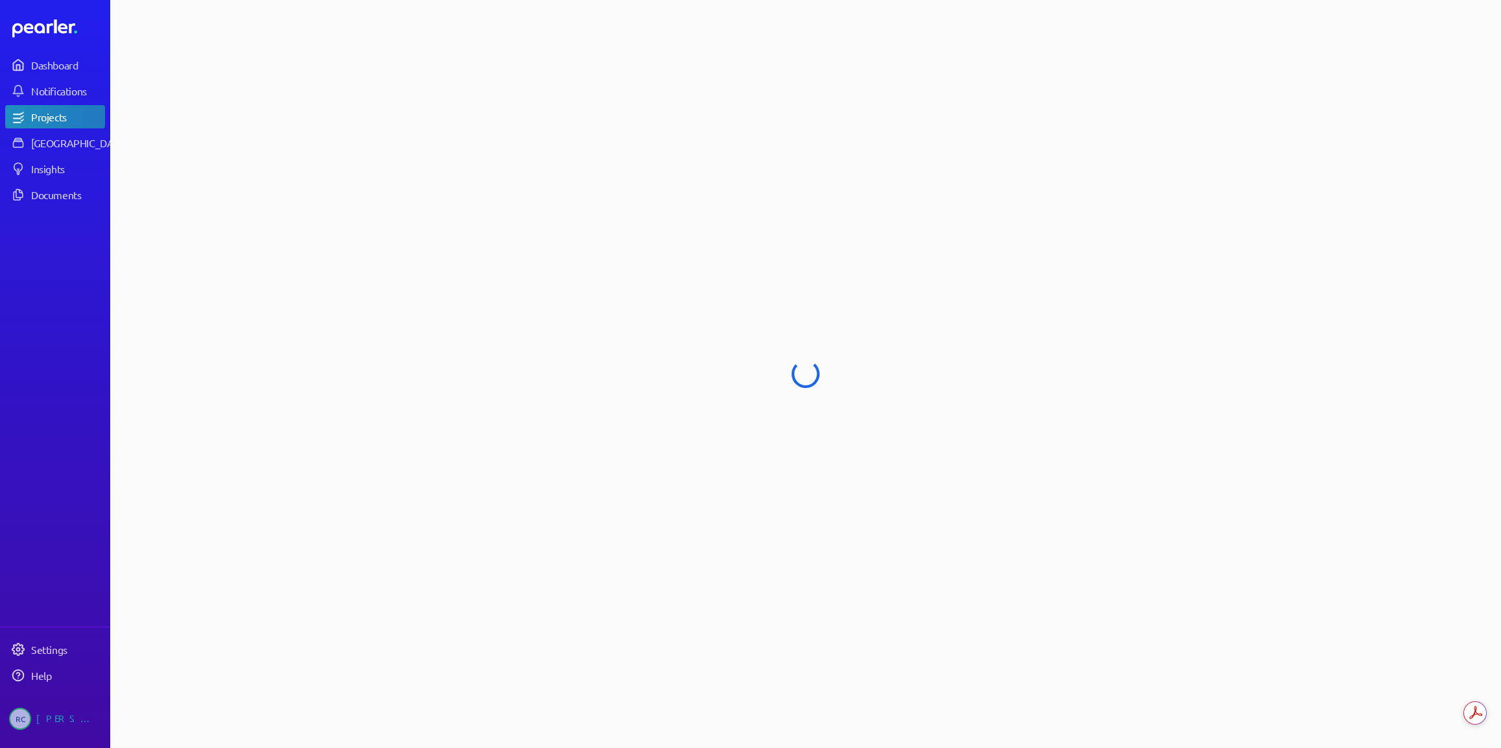
select select "******"
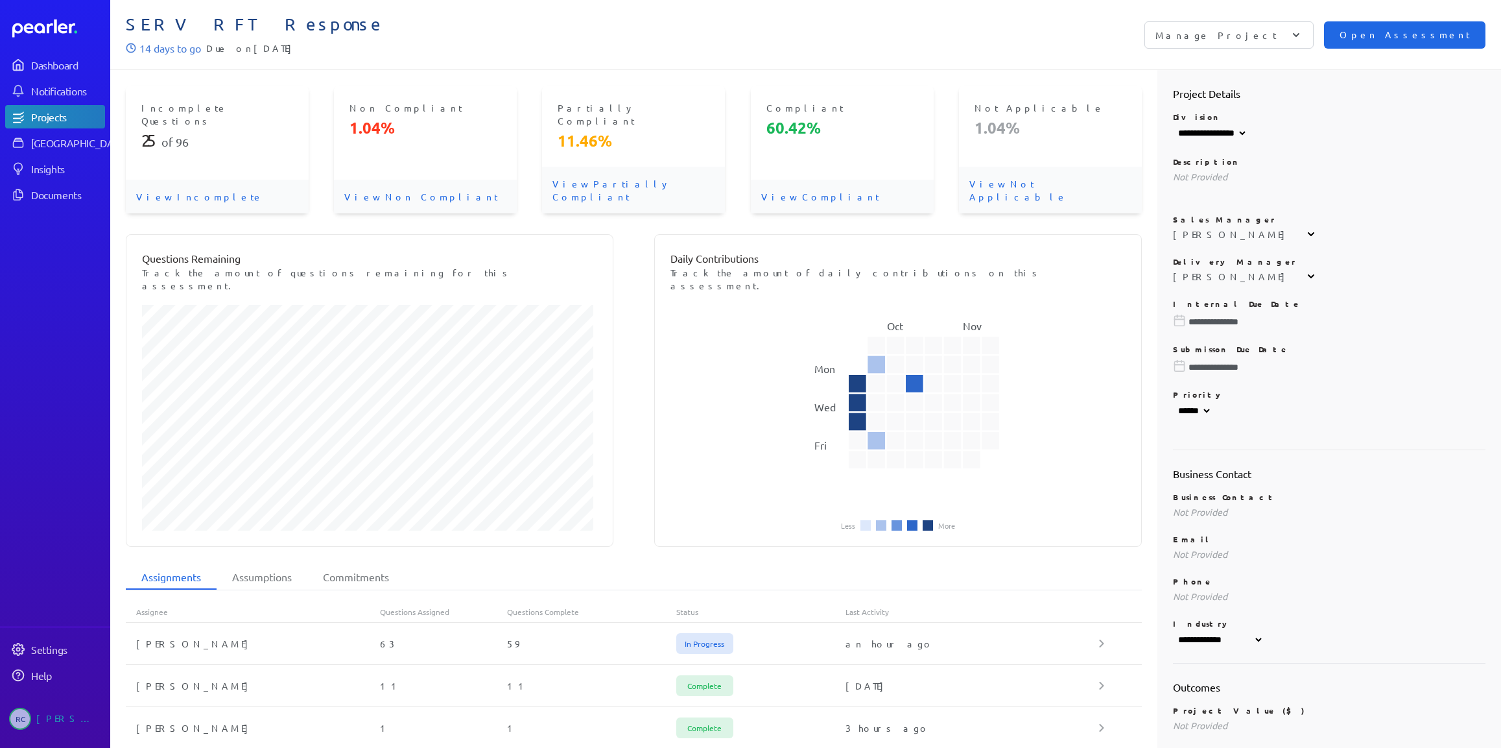
click at [1415, 34] on span "Open Assessment" at bounding box center [1404, 35] width 130 height 14
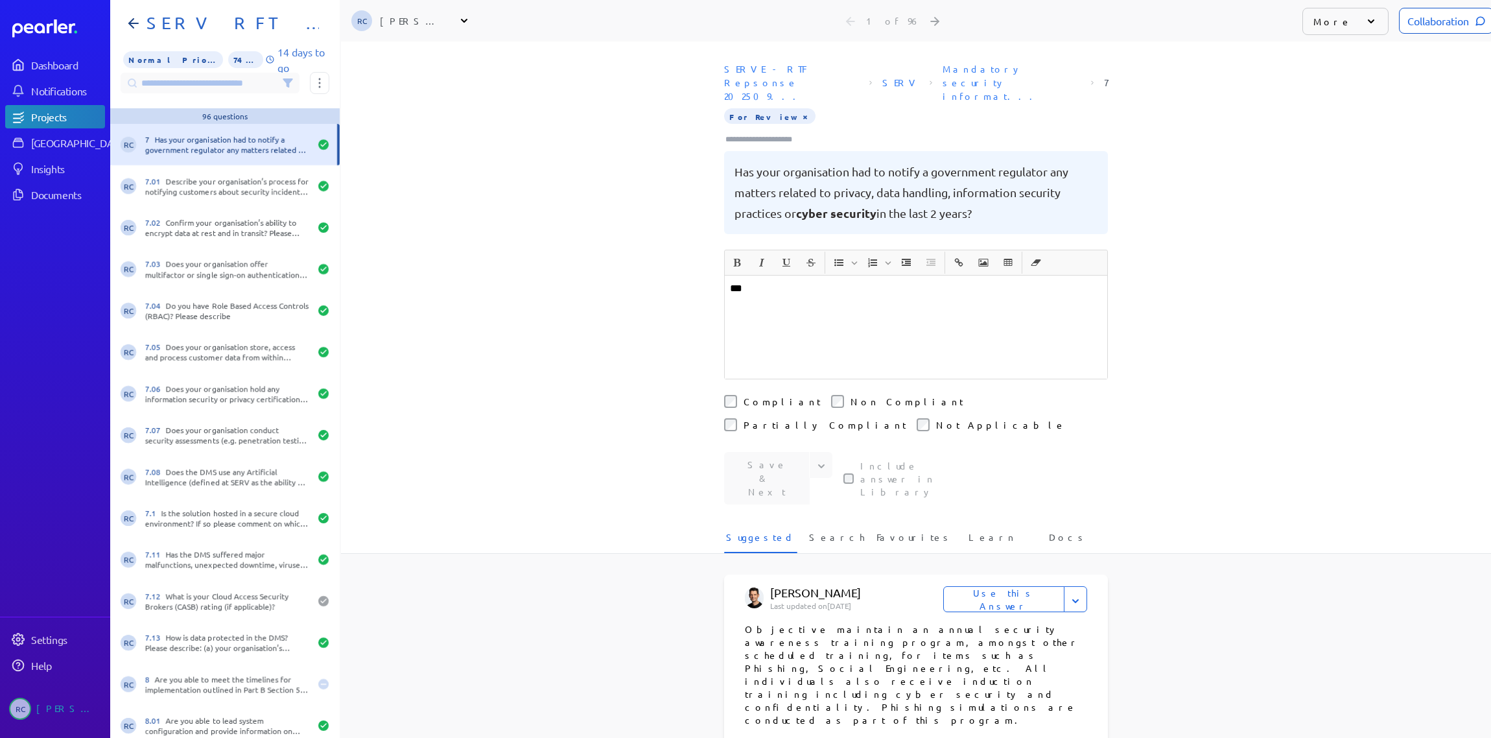
click at [189, 88] on input at bounding box center [210, 83] width 179 height 21
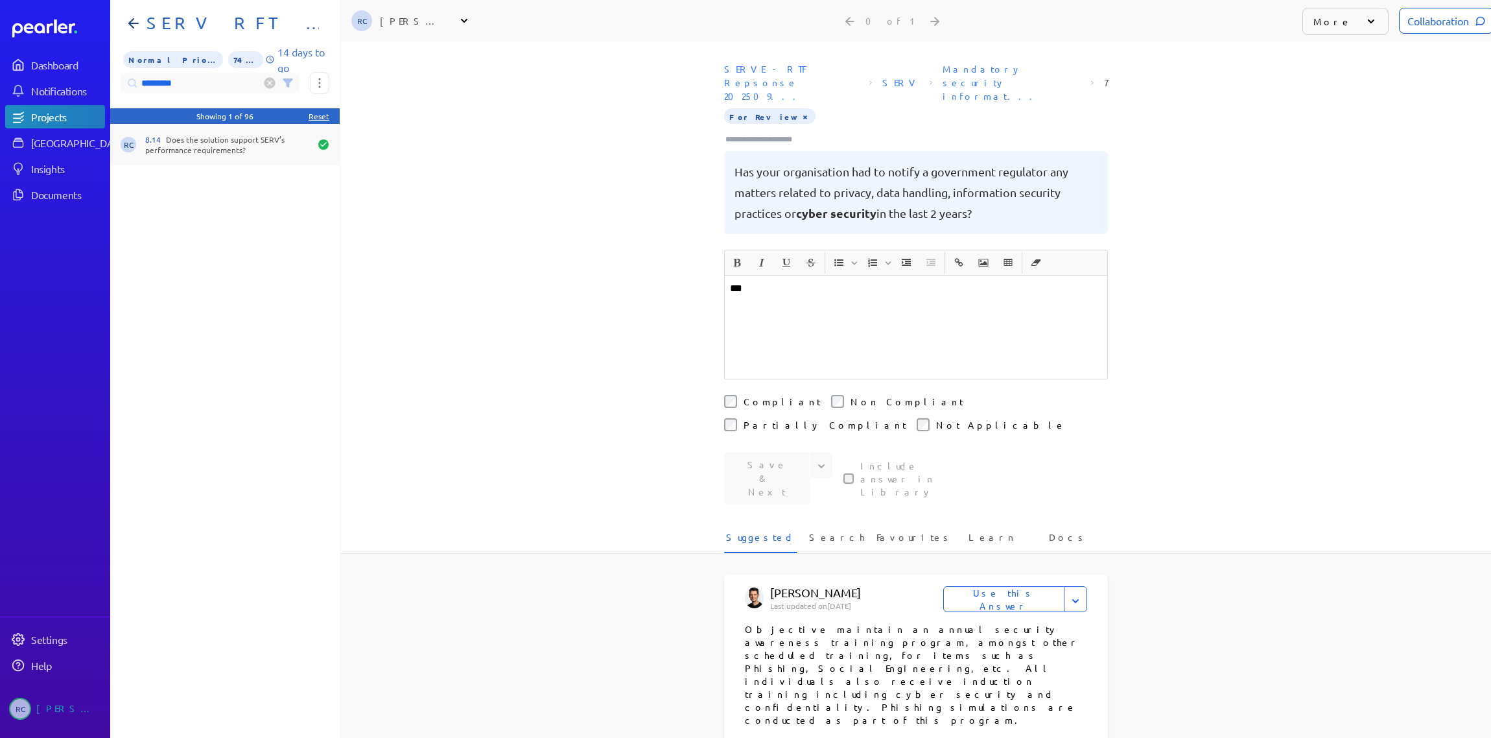
type input "*********"
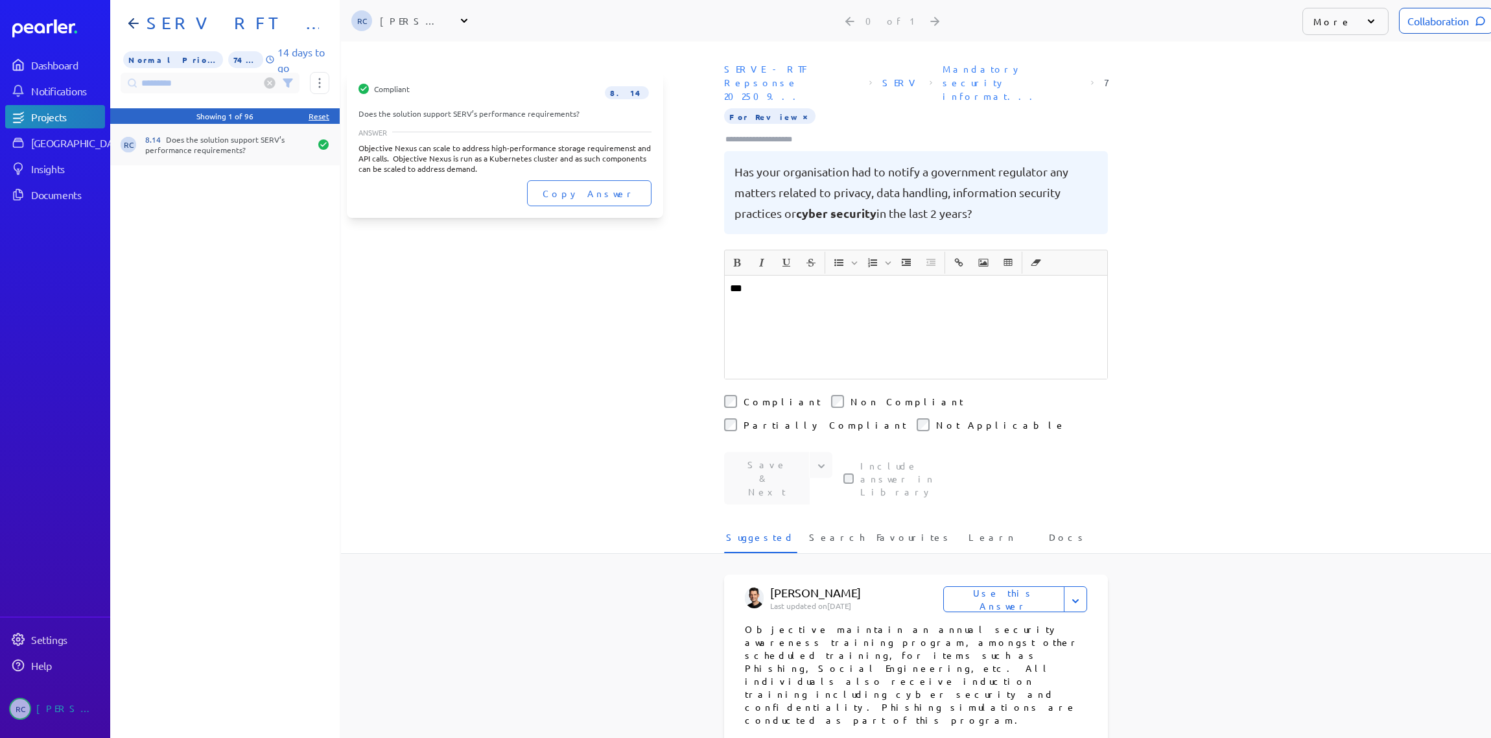
click at [198, 148] on div "8.14 Does the solution support SERV’s performance requirements?" at bounding box center [227, 144] width 165 height 21
